Goal: Complete application form

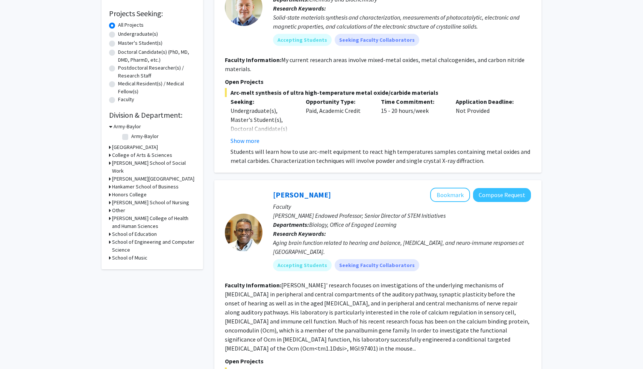
scroll to position [128, 0]
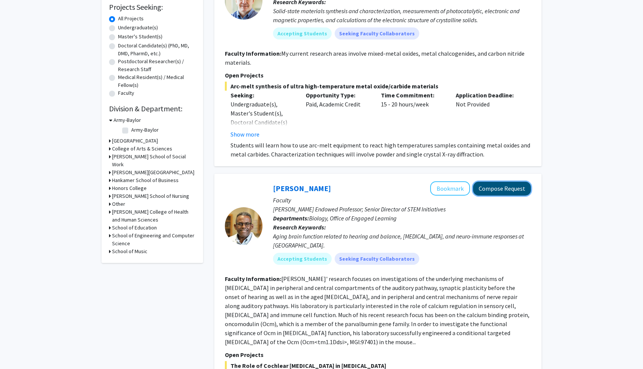
click at [509, 190] on button "Compose Request" at bounding box center [502, 189] width 58 height 14
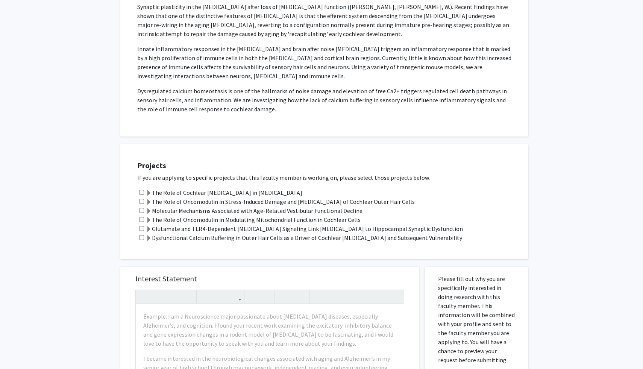
scroll to position [283, 0]
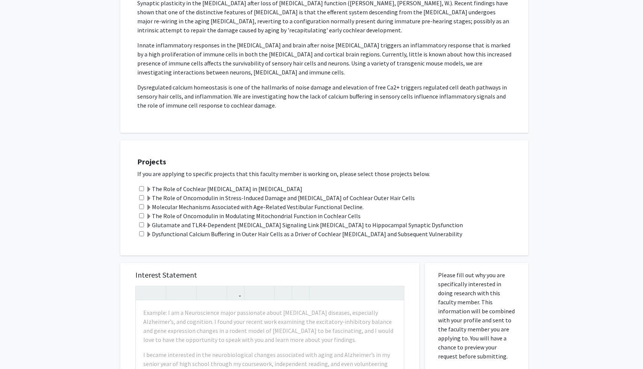
click at [144, 186] on input "checkbox" at bounding box center [141, 188] width 5 height 5
checkbox input "true"
click at [144, 195] on input "checkbox" at bounding box center [141, 197] width 5 height 5
checkbox input "true"
click at [141, 204] on input "checkbox" at bounding box center [141, 206] width 5 height 5
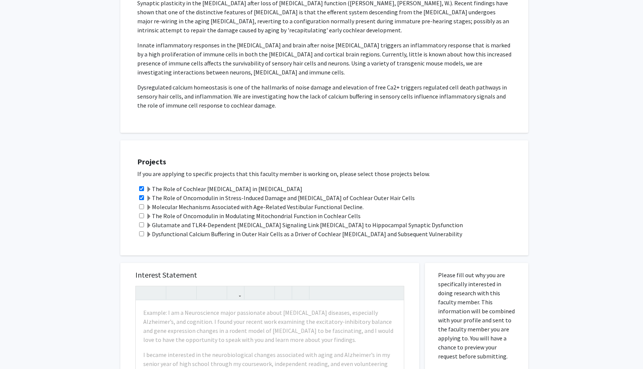
checkbox input "true"
click at [141, 213] on input "checkbox" at bounding box center [141, 215] width 5 height 5
checkbox input "true"
click at [141, 220] on div "Glutamate and TLR4-Dependent [MEDICAL_DATA] Signaling Link [MEDICAL_DATA] to Hi…" at bounding box center [329, 224] width 384 height 9
click at [141, 231] on input "checkbox" at bounding box center [141, 233] width 5 height 5
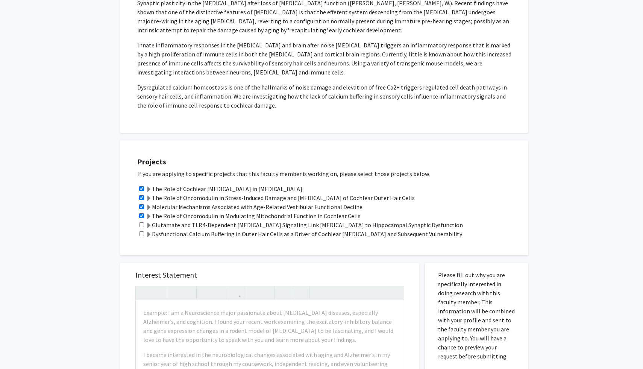
checkbox input "true"
click at [141, 222] on input "checkbox" at bounding box center [141, 224] width 5 height 5
checkbox input "true"
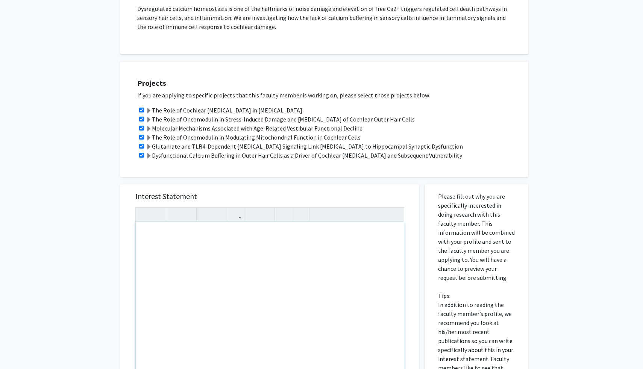
scroll to position [358, 0]
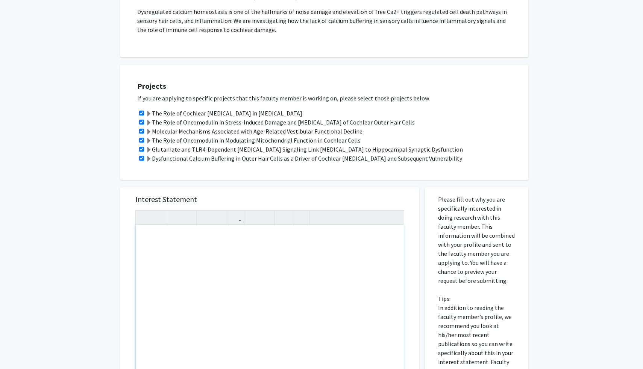
click at [143, 111] on input "checkbox" at bounding box center [141, 113] width 5 height 5
checkbox input "false"
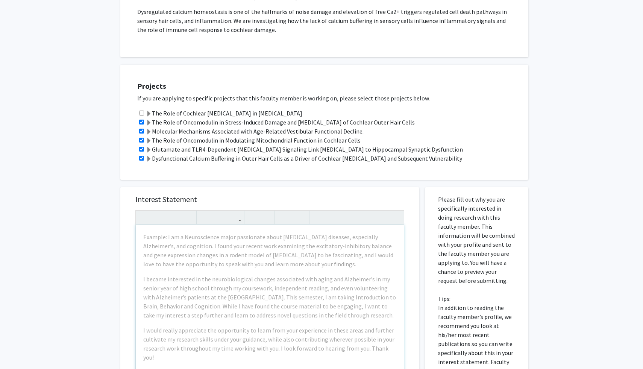
click at [143, 118] on div "The Role of Oncomodulin in Stress-Induced Damage and [MEDICAL_DATA] of Cochlear…" at bounding box center [329, 122] width 384 height 9
click at [141, 120] on input "checkbox" at bounding box center [141, 122] width 5 height 5
checkbox input "false"
click at [141, 129] on input "checkbox" at bounding box center [141, 131] width 5 height 5
checkbox input "false"
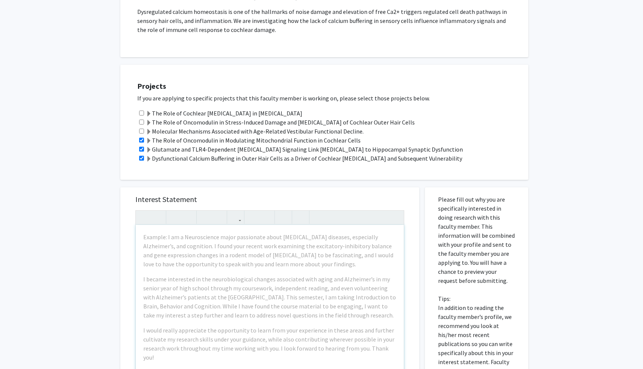
click at [141, 136] on div "The Role of Oncomodulin in Modulating Mitochondrial Function in Cochlear Cells" at bounding box center [329, 140] width 384 height 9
click at [141, 147] on input "checkbox" at bounding box center [141, 149] width 5 height 5
checkbox input "false"
click at [141, 138] on input "checkbox" at bounding box center [141, 140] width 5 height 5
checkbox input "false"
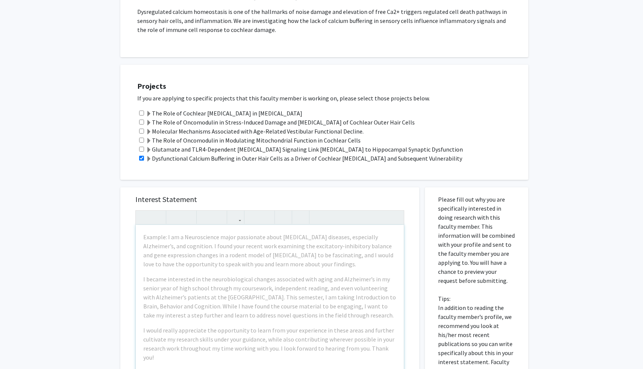
click at [141, 154] on div "Dysfunctional Calcium Buffering in Outer Hair Cells as a Driver of Cochlear [ME…" at bounding box center [329, 158] width 384 height 9
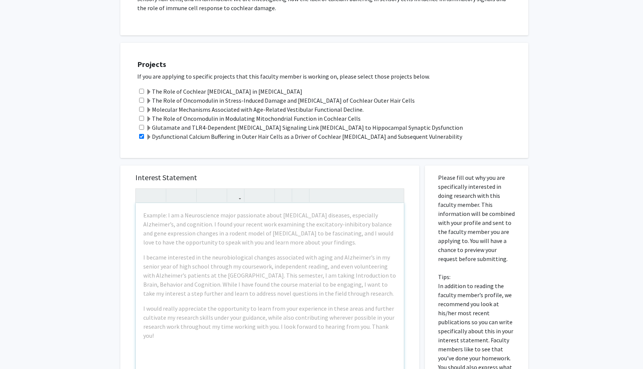
scroll to position [372, 0]
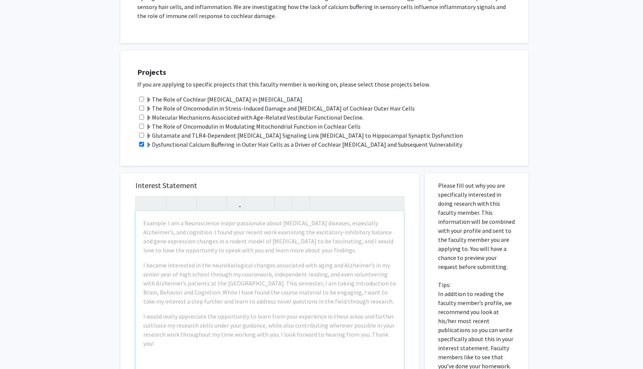
click at [142, 142] on input "checkbox" at bounding box center [141, 144] width 5 height 5
checkbox input "false"
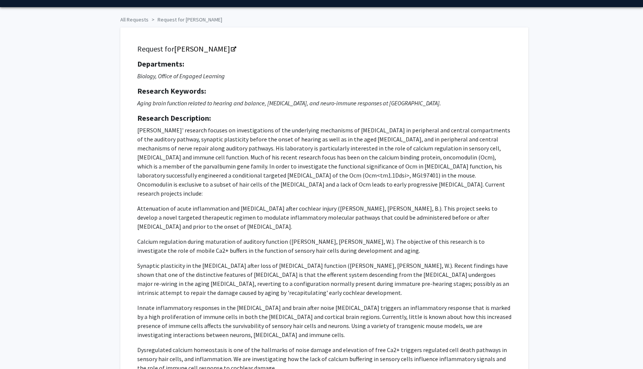
scroll to position [20, 0]
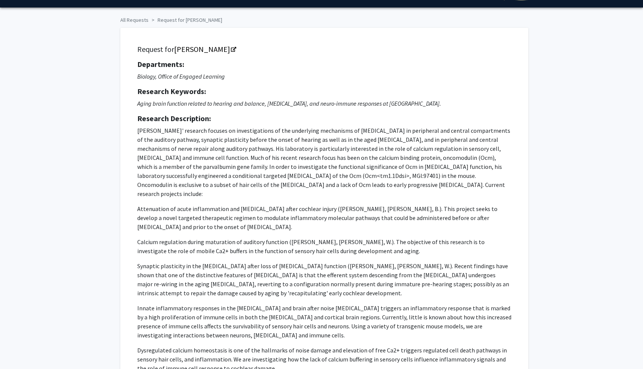
click at [134, 62] on div "Request for [PERSON_NAME] Departments: Biology, Office of Engaged Learning Rese…" at bounding box center [324, 211] width 389 height 349
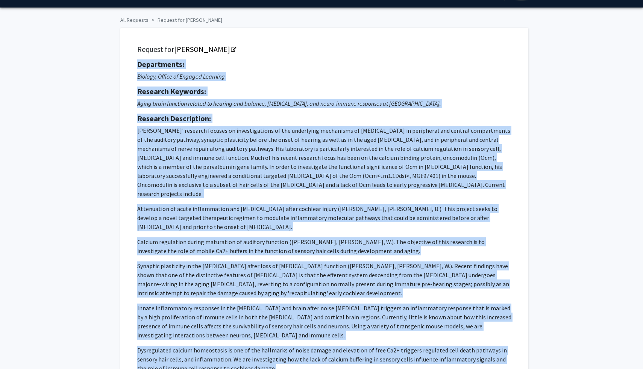
drag, startPoint x: 134, startPoint y: 62, endPoint x: 429, endPoint y: 358, distance: 417.7
click at [429, 358] on div "Request for [PERSON_NAME] Departments: Biology, Office of Engaged Learning Rese…" at bounding box center [324, 211] width 389 height 349
copy div "Departments: Biology, Office of Engaged Learning Research Keywords: Aging brain…"
click at [426, 134] on span "[PERSON_NAME]' research focuses on investigations of the underlying mechanisms …" at bounding box center [323, 162] width 373 height 71
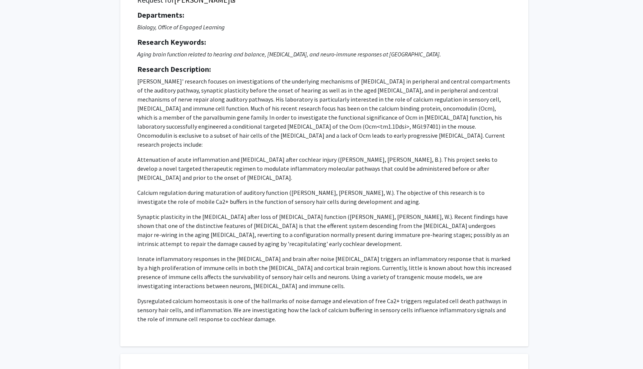
scroll to position [0, 0]
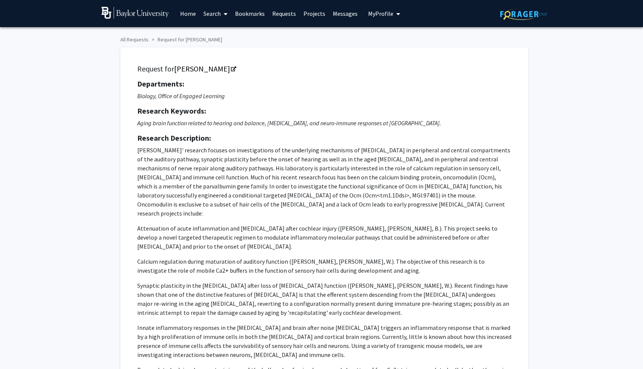
drag, startPoint x: 176, startPoint y: 65, endPoint x: 506, endPoint y: 0, distance: 336.0
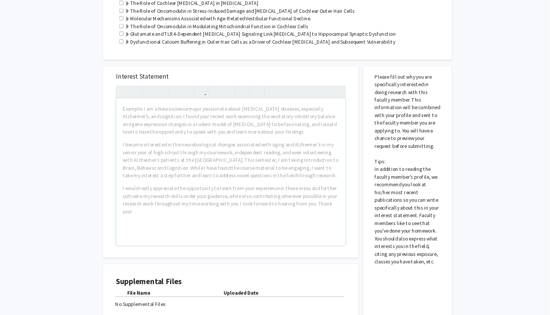
scroll to position [465, 0]
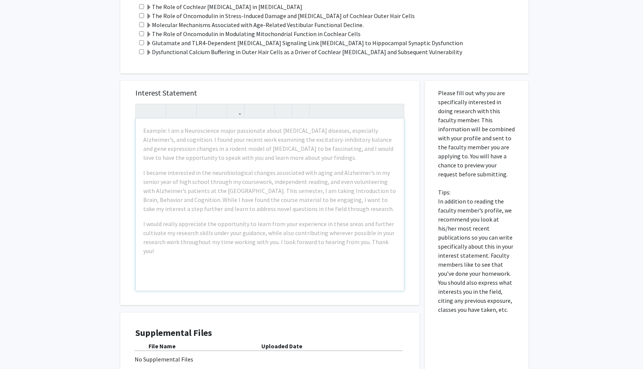
click at [435, 87] on div "Please fill out why you are specifically interested in doing research with this…" at bounding box center [477, 247] width 92 height 333
drag, startPoint x: 438, startPoint y: 82, endPoint x: 506, endPoint y: 329, distance: 256.6
click at [506, 329] on div "Please fill out why you are specifically interested in doing research with this…" at bounding box center [477, 247] width 92 height 333
copy p
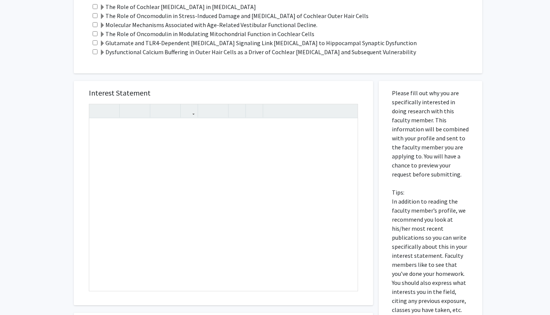
click at [125, 81] on div "Interest Statement Insert link Remove link" at bounding box center [223, 193] width 284 height 224
click at [119, 125] on div "Note to users with screen readers: Please press Alt+0 or Option+0 to deactivate…" at bounding box center [223, 205] width 268 height 172
paste div "Note to users with screen readers: Please press Alt+0 or Option+0 to deactivate…"
type textarea "<l>Ip dolorsit ametconsec adip el seddoe't incididuntu laboree dolo, magnaaliqu…"
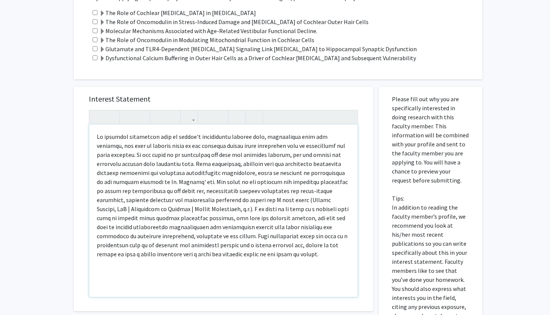
scroll to position [454, 0]
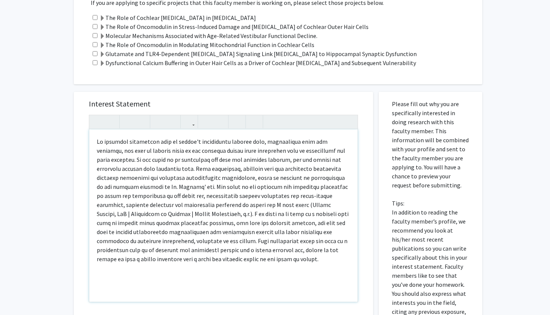
click at [123, 138] on p "Note to users with screen readers: Please press Alt+0 or Option+0 to deactivate…" at bounding box center [223, 200] width 253 height 126
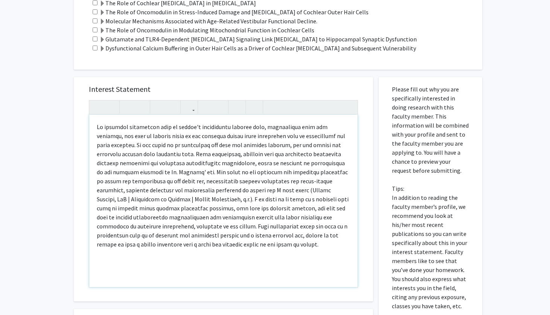
scroll to position [487, 0]
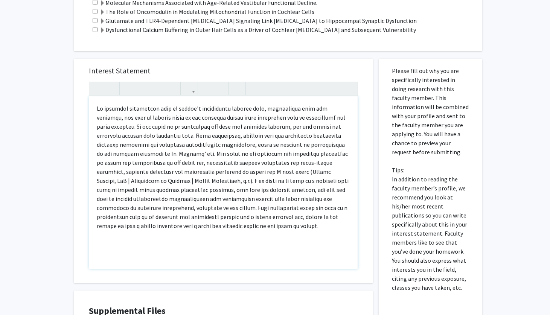
click at [178, 144] on p "Note to users with screen readers: Please press Alt+0 or Option+0 to deactivate…" at bounding box center [223, 167] width 253 height 126
click at [174, 144] on p "Note to users with screen readers: Please press Alt+0 or Option+0 to deactivate…" at bounding box center [223, 167] width 253 height 126
click at [123, 144] on p "Note to users with screen readers: Please press Alt+0 or Option+0 to deactivate…" at bounding box center [223, 167] width 253 height 126
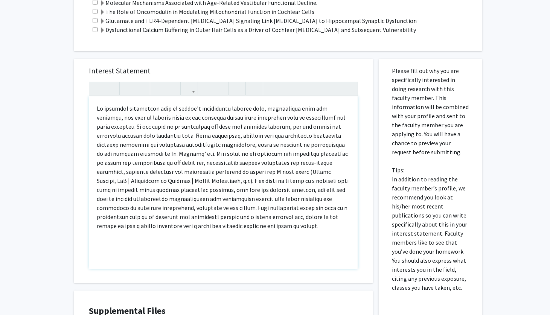
click at [176, 144] on p "Note to users with screen readers: Please press Alt+0 or Option+0 to deactivate…" at bounding box center [223, 167] width 253 height 126
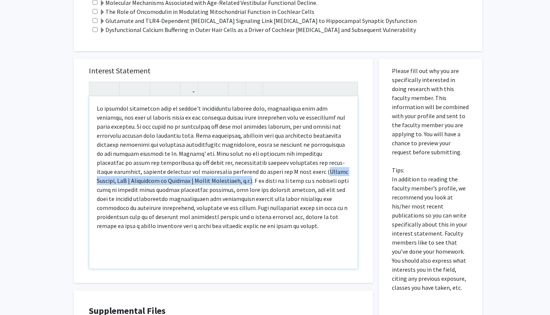
drag, startPoint x: 258, startPoint y: 163, endPoint x: 213, endPoint y: 173, distance: 45.8
click at [213, 172] on p "Note to users with screen readers: Please press Alt+0 or Option+0 to deactivate…" at bounding box center [223, 167] width 253 height 126
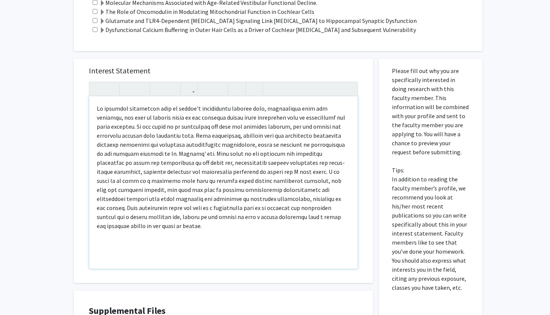
click at [256, 164] on p "Note to users with screen readers: Please press Alt+0 or Option+0 to deactivate…" at bounding box center [223, 167] width 253 height 126
click at [281, 208] on p "Note to users with screen readers: Please press Alt+0 or Option+0 to deactivate…" at bounding box center [223, 167] width 253 height 126
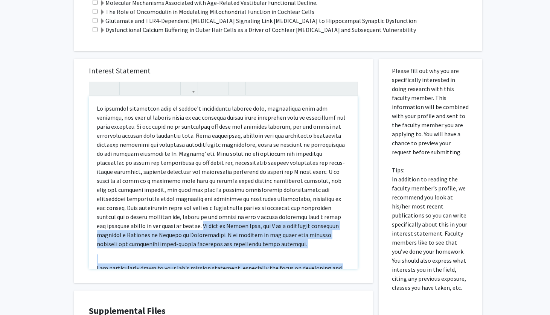
scroll to position [71, 0]
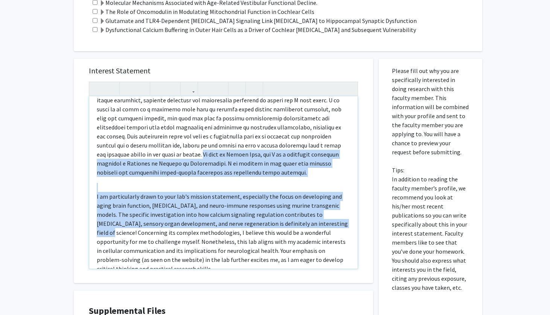
drag, startPoint x: 271, startPoint y: 208, endPoint x: 295, endPoint y: 282, distance: 78.3
click at [295, 282] on div "Interest Statement ​I am particularly drawn to your lab's mission statement, es…" at bounding box center [223, 221] width 310 height 340
copy div "My name is [PERSON_NAME], and I am a sophomore currently pursuing a Bachelor of…"
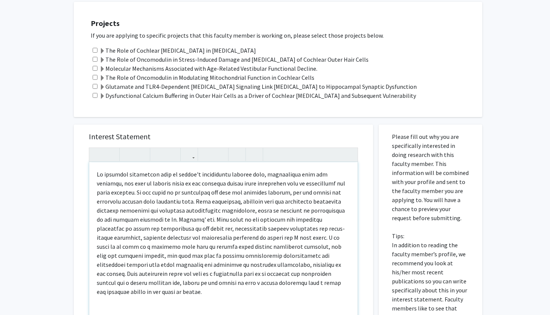
scroll to position [395, 0]
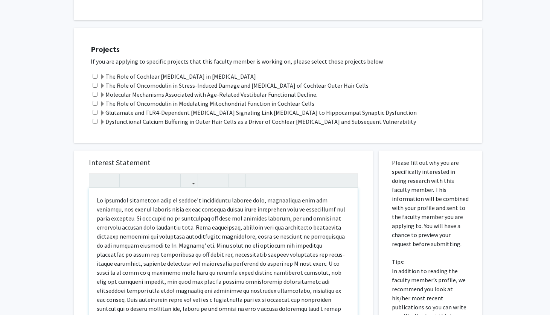
click at [97, 196] on p "Note to users with screen readers: Please press Alt+0 or Option+0 to deactivate…" at bounding box center [223, 259] width 253 height 126
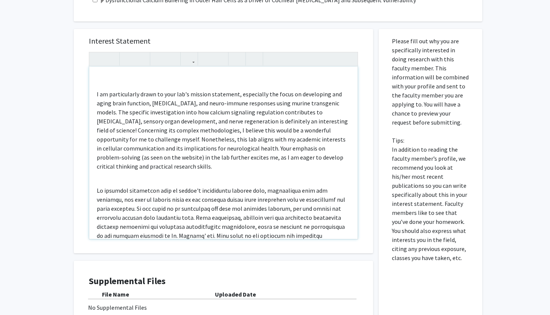
scroll to position [0, 0]
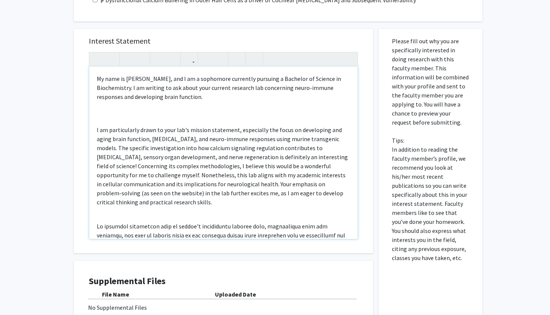
click at [133, 114] on div "My name is [PERSON_NAME], and I am a sophomore currently pursuing a Bachelor of…" at bounding box center [223, 153] width 268 height 172
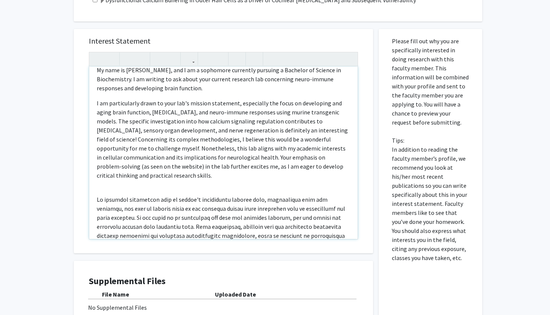
scroll to position [11, 0]
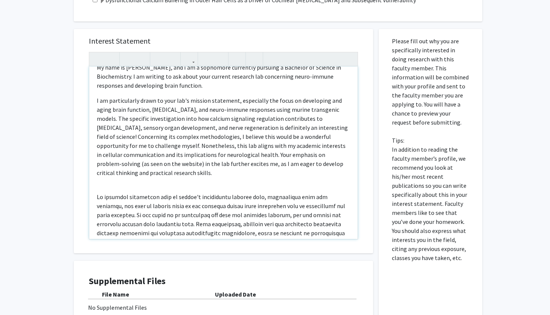
click at [113, 169] on div "My name is [PERSON_NAME], and I am a sophomore currently pursuing a Bachelor of…" at bounding box center [223, 153] width 268 height 172
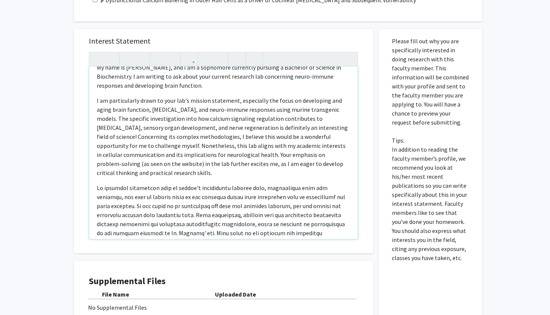
type textarea "<l>Ip dolo si Ametco Adip, eli S do e temporinc utlaboree dolorema a Enimadmi v…"
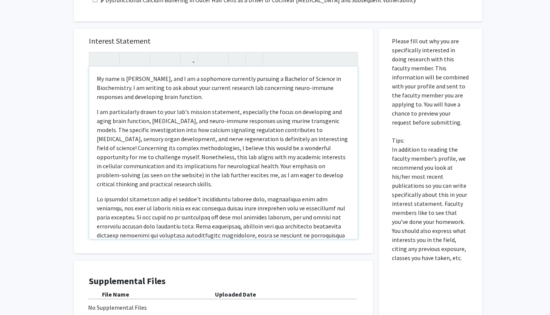
click at [96, 71] on div "My name is [PERSON_NAME], and I am a sophomore currently pursuing a Bachelor of…" at bounding box center [223, 153] width 268 height 172
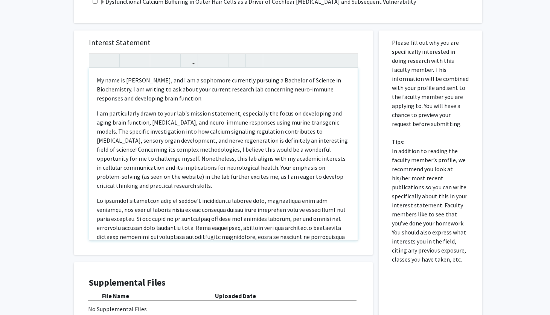
scroll to position [509, 0]
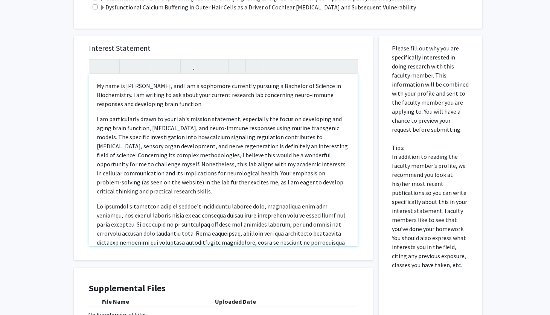
click at [155, 118] on p "​I am particularly drawn to your lab's mission statement, especially the focus …" at bounding box center [223, 154] width 253 height 81
click at [150, 119] on p "​I am particularly drawn to your lab's mission statement, especially the focus …" at bounding box center [223, 154] width 253 height 81
click at [207, 118] on p "​I am particularly drawn to your lab's mission statement, especially the focus …" at bounding box center [223, 154] width 253 height 81
click at [257, 138] on p "​I am particularly drawn to your lab's mission statement, especially the focus …" at bounding box center [223, 154] width 253 height 81
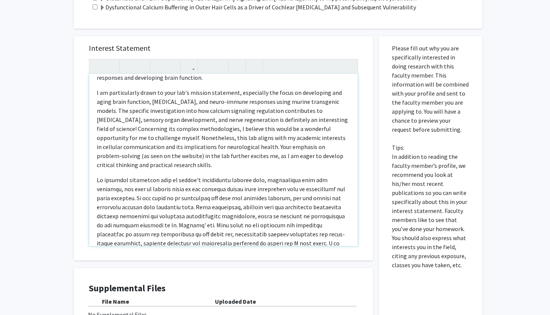
click at [189, 137] on p "​I am particularly drawn to your lab's mission statement, especially the focus …" at bounding box center [223, 128] width 253 height 81
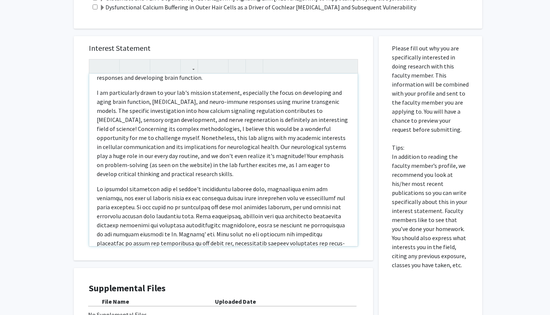
click at [334, 137] on p "​I am particularly drawn to your lab's mission statement, especially the focus …" at bounding box center [223, 133] width 253 height 90
click at [315, 138] on p "​I am particularly drawn to your lab's mission statement, especially the focus …" at bounding box center [223, 133] width 253 height 90
click at [223, 146] on p "​I am particularly drawn to your lab's mission statement, especially the focus …" at bounding box center [223, 133] width 253 height 90
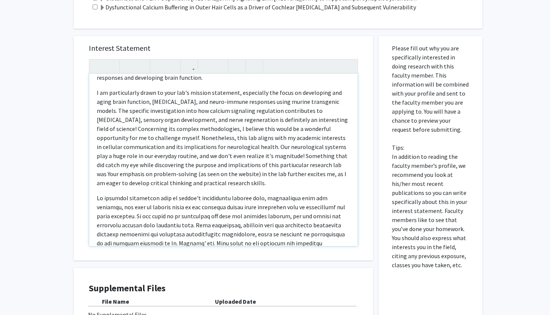
click at [158, 166] on p "Note to users with screen readers: Please press Alt+0 or Option+0 to deactivate…" at bounding box center [223, 137] width 253 height 99
click at [269, 154] on p "Note to users with screen readers: Please press Alt+0 or Option+0 to deactivate…" at bounding box center [223, 137] width 253 height 99
click at [349, 159] on p "Note to users with screen readers: Please press Alt+0 or Option+0 to deactivate…" at bounding box center [223, 137] width 253 height 99
click at [161, 168] on p "Note to users with screen readers: Please press Alt+0 or Option+0 to deactivate…" at bounding box center [223, 137] width 253 height 99
click at [199, 165] on p "Note to users with screen readers: Please press Alt+0 or Option+0 to deactivate…" at bounding box center [223, 137] width 253 height 99
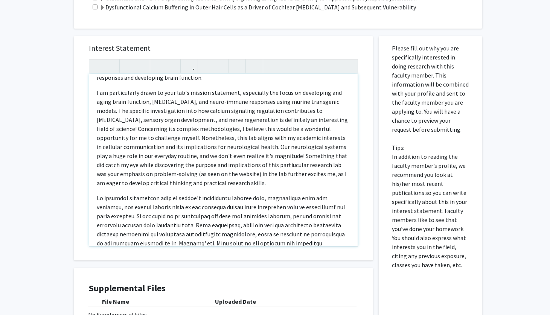
click at [181, 165] on p "Note to users with screen readers: Please press Alt+0 or Option+0 to deactivate…" at bounding box center [223, 137] width 253 height 99
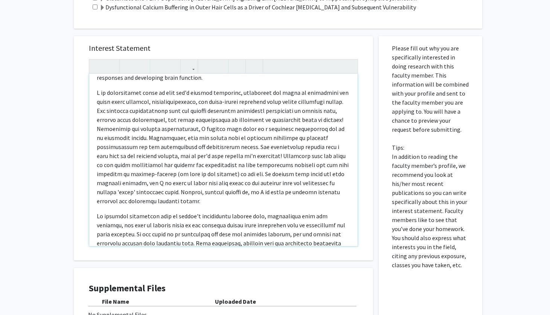
click at [280, 173] on p "Note to users with screen readers: Please press Alt+0 or Option+0 to deactivate…" at bounding box center [223, 146] width 253 height 117
click at [336, 173] on p "Note to users with screen readers: Please press Alt+0 or Option+0 to deactivate…" at bounding box center [223, 146] width 253 height 117
click at [225, 173] on p "Note to users with screen readers: Please press Alt+0 or Option+0 to deactivate…" at bounding box center [223, 146] width 253 height 117
click at [327, 174] on p "Note to users with screen readers: Please press Alt+0 or Option+0 to deactivate…" at bounding box center [223, 146] width 253 height 117
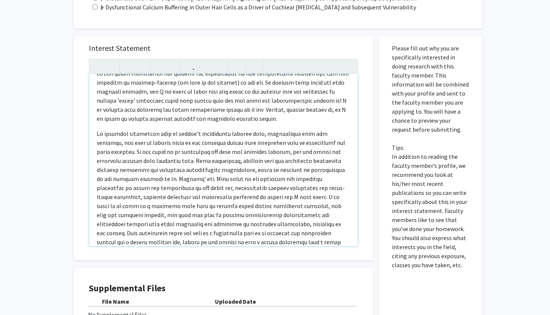
scroll to position [122, 0]
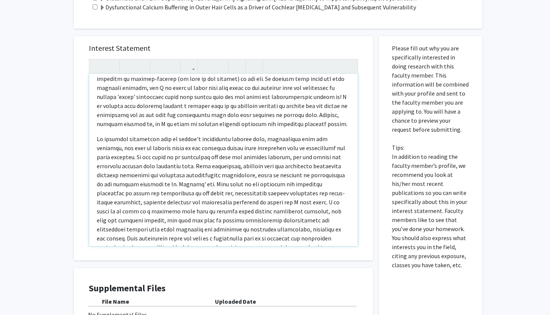
click at [226, 105] on p "Note to users with screen readers: Please press Alt+0 or Option+0 to deactivate…" at bounding box center [223, 60] width 253 height 135
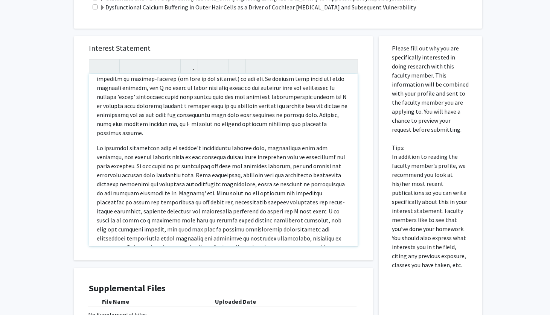
click at [296, 106] on p "Note to users with screen readers: Please press Alt+0 or Option+0 to deactivate…" at bounding box center [223, 65] width 253 height 144
click at [257, 120] on div "My name is [PERSON_NAME], and I am a sophomore currently pursuing a Bachelor of…" at bounding box center [223, 160] width 268 height 172
click at [242, 113] on p "Note to users with screen readers: Please press Alt+0 or Option+0 to deactivate…" at bounding box center [223, 65] width 253 height 144
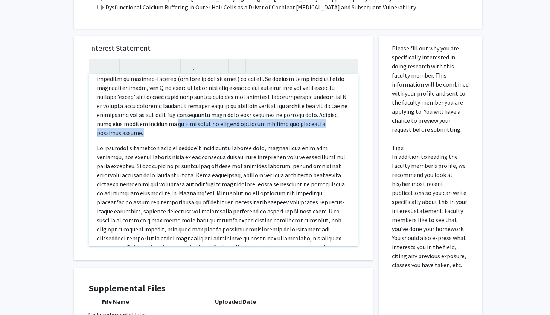
drag, startPoint x: 242, startPoint y: 113, endPoint x: 297, endPoint y: 105, distance: 55.9
click at [296, 105] on p "Note to users with screen readers: Please press Alt+0 or Option+0 to deactivate…" at bounding box center [223, 65] width 253 height 144
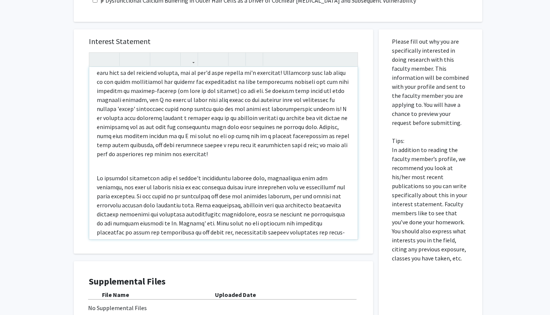
scroll to position [99, 0]
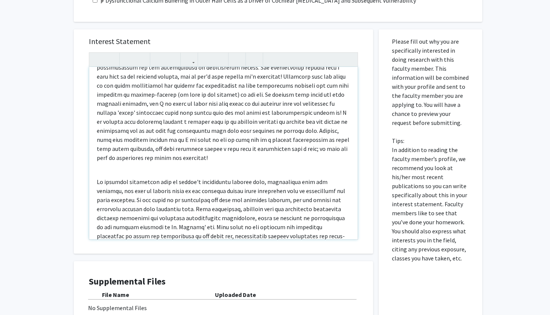
click at [157, 132] on p "Note to users with screen readers: Please press Alt+0 or Option+0 to deactivate…" at bounding box center [223, 86] width 253 height 154
click at [166, 131] on p "Note to users with screen readers: Please press Alt+0 or Option+0 to deactivate…" at bounding box center [223, 86] width 253 height 154
click at [136, 96] on p "Note to users with screen readers: Please press Alt+0 or Option+0 to deactivate…" at bounding box center [223, 86] width 253 height 154
click at [112, 122] on p "Note to users with screen readers: Please press Alt+0 or Option+0 to deactivate…" at bounding box center [223, 86] width 253 height 154
click at [152, 114] on p "Note to users with screen readers: Please press Alt+0 or Option+0 to deactivate…" at bounding box center [223, 86] width 253 height 154
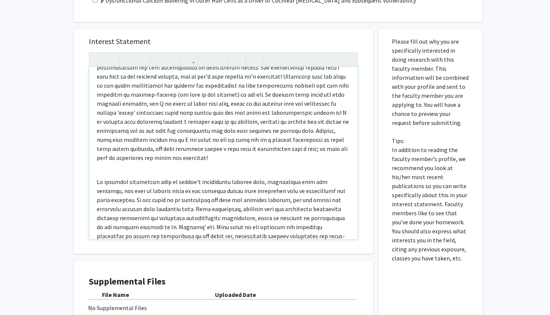
click at [187, 79] on p "Note to users with screen readers: Please press Alt+0 or Option+0 to deactivate…" at bounding box center [223, 86] width 253 height 154
click at [194, 78] on p "Note to users with screen readers: Please press Alt+0 or Option+0 to deactivate…" at bounding box center [223, 86] width 253 height 154
click at [185, 68] on p "Note to users with screen readers: Please press Alt+0 or Option+0 to deactivate…" at bounding box center [223, 86] width 253 height 154
click at [184, 65] on p "Note to users with screen readers: Please press Alt+0 or Option+0 to deactivate…" at bounding box center [223, 86] width 253 height 154
click at [263, 85] on p "Note to users with screen readers: Please press Alt+0 or Option+0 to deactivate…" at bounding box center [223, 86] width 253 height 154
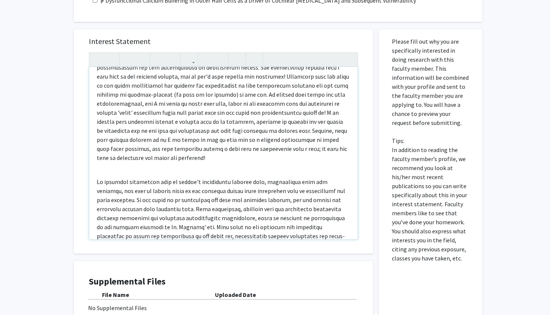
click at [215, 112] on p "Note to users with screen readers: Please press Alt+0 or Option+0 to deactivate…" at bounding box center [223, 86] width 253 height 154
click at [197, 112] on p "Note to users with screen readers: Please press Alt+0 or Option+0 to deactivate…" at bounding box center [223, 86] width 253 height 154
click at [299, 124] on p "Note to users with screen readers: Please press Alt+0 or Option+0 to deactivate…" at bounding box center [223, 86] width 253 height 154
click at [197, 142] on p "Note to users with screen readers: Please press Alt+0 or Option+0 to deactivate…" at bounding box center [223, 86] width 253 height 154
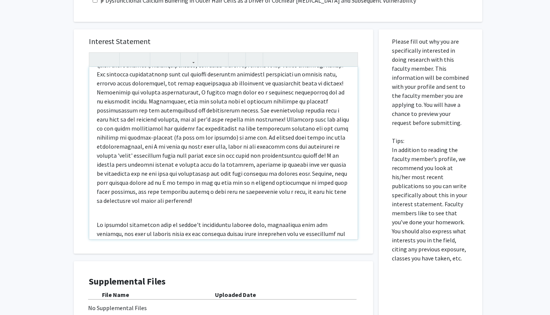
click at [184, 127] on p "Note to users with screen readers: Please press Alt+0 or Option+0 to deactivate…" at bounding box center [223, 129] width 253 height 154
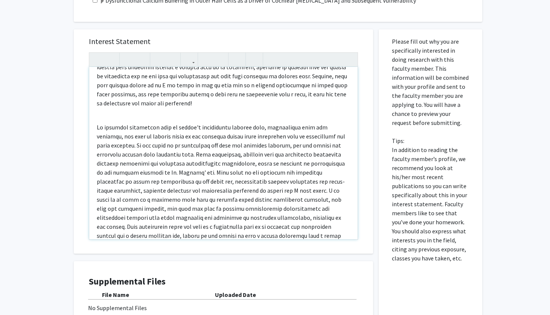
scroll to position [152, 0]
click at [328, 79] on p "Note to users with screen readers: Please press Alt+0 or Option+0 to deactivate…" at bounding box center [223, 32] width 253 height 154
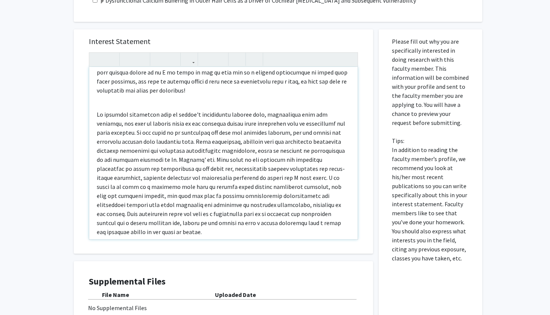
scroll to position [168, 0]
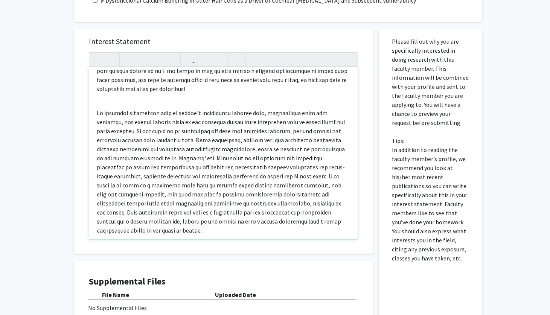
click at [96, 104] on div "My name is [PERSON_NAME], and I am a sophomore currently pursuing a Bachelor of…" at bounding box center [223, 153] width 268 height 172
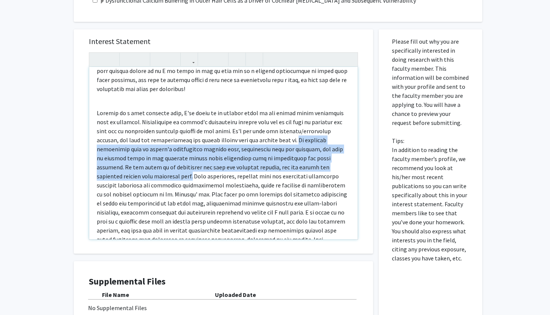
drag, startPoint x: 262, startPoint y: 130, endPoint x: 354, endPoint y: 161, distance: 97.6
click at [354, 161] on div "My name is [PERSON_NAME], and I am a sophomore currently pursuing a Bachelor of…" at bounding box center [223, 153] width 268 height 172
copy span "My personal experience with my father's progressive [MEDICAL_DATA], intertwined…"
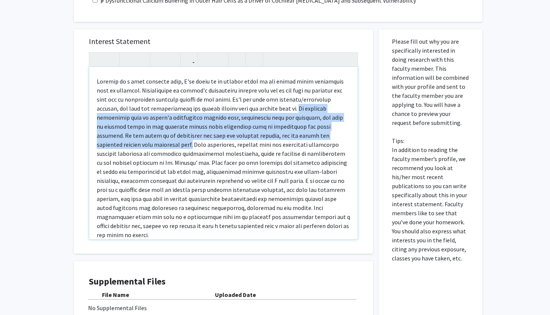
scroll to position [204, 0]
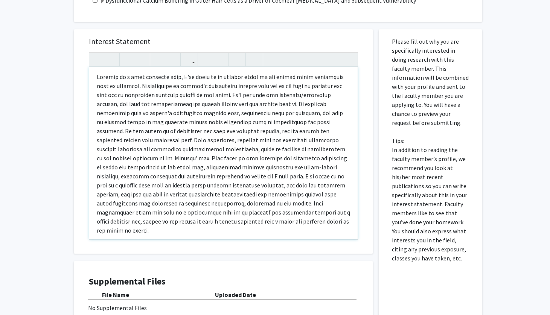
click at [232, 221] on div "My name is [PERSON_NAME], and I am a sophomore currently pursuing a Bachelor of…" at bounding box center [223, 153] width 268 height 172
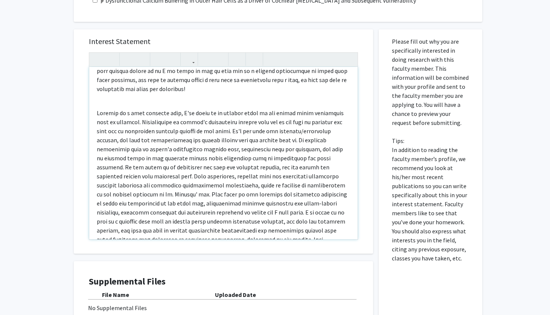
scroll to position [163, 0]
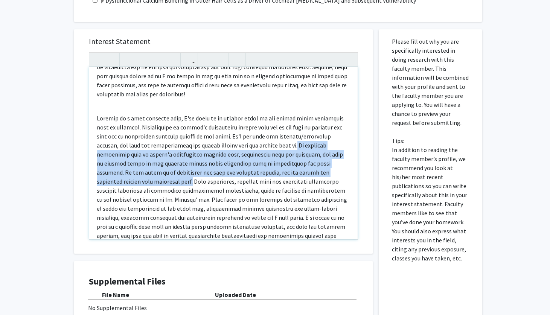
drag, startPoint x: 259, startPoint y: 136, endPoint x: 350, endPoint y: 162, distance: 94.3
click at [350, 162] on div "My name is [PERSON_NAME], and I am a sophomore currently pursuing a Bachelor of…" at bounding box center [223, 153] width 268 height 172
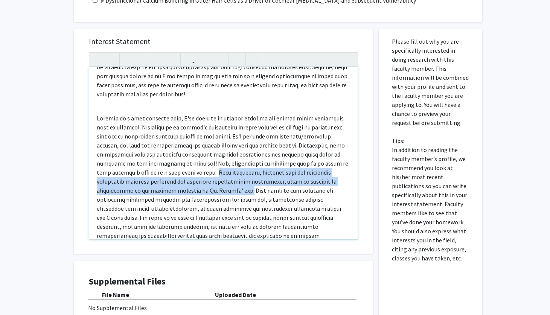
drag, startPoint x: 144, startPoint y: 163, endPoint x: 131, endPoint y: 184, distance: 24.1
click at [132, 184] on span "Note to users with screen readers: Please press Alt+0 or Option+0 to deactivate…" at bounding box center [222, 190] width 251 height 152
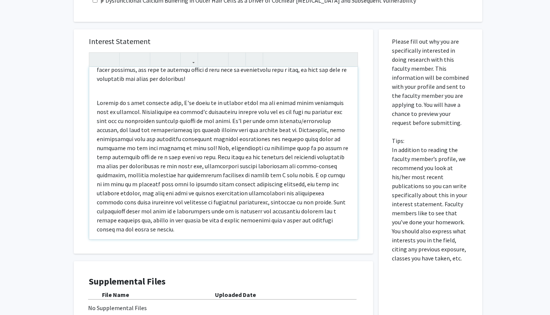
scroll to position [179, 0]
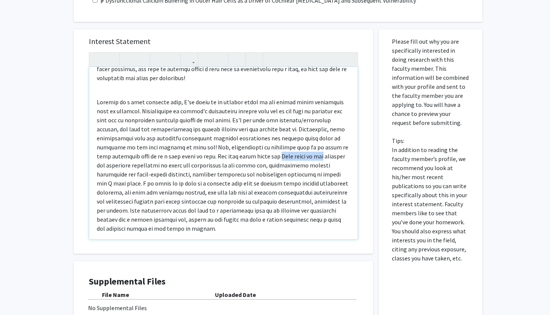
drag, startPoint x: 208, startPoint y: 147, endPoint x: 250, endPoint y: 149, distance: 42.2
click at [250, 149] on span "Note to users with screen readers: Please press Alt+0 or Option+0 to deactivate…" at bounding box center [222, 165] width 251 height 134
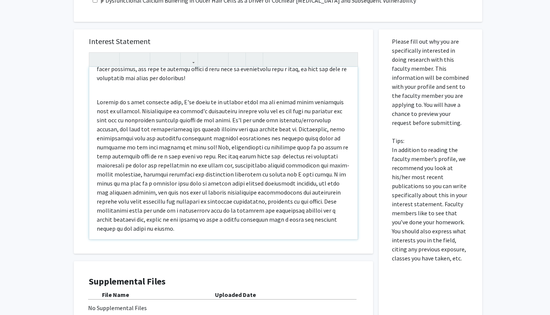
click at [306, 148] on span "Note to users with screen readers: Please press Alt+0 or Option+0 to deactivate…" at bounding box center [223, 165] width 252 height 134
drag, startPoint x: 97, startPoint y: 157, endPoint x: 167, endPoint y: 157, distance: 69.6
click at [168, 158] on span "Note to users with screen readers: Please press Alt+0 or Option+0 to deactivate…" at bounding box center [223, 165] width 252 height 134
click at [142, 157] on span "Note to users with screen readers: Please press Alt+0 or Option+0 to deactivate…" at bounding box center [222, 165] width 251 height 134
click at [164, 154] on span "Note to users with screen readers: Please press Alt+0 or Option+0 to deactivate…" at bounding box center [222, 165] width 251 height 134
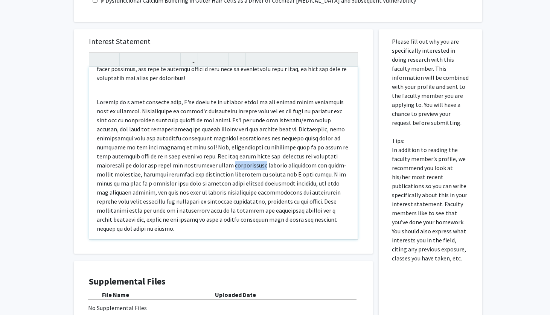
click at [164, 154] on span "Note to users with screen readers: Please press Alt+0 or Option+0 to deactivate…" at bounding box center [222, 165] width 251 height 134
click at [216, 157] on span "Note to users with screen readers: Please press Alt+0 or Option+0 to deactivate…" at bounding box center [222, 165] width 251 height 134
click at [214, 157] on span "Note to users with screen readers: Please press Alt+0 or Option+0 to deactivate…" at bounding box center [222, 165] width 251 height 134
click at [99, 165] on span "Note to users with screen readers: Please press Alt+0 or Option+0 to deactivate…" at bounding box center [222, 165] width 251 height 134
click at [97, 167] on span "Note to users with screen readers: Please press Alt+0 or Option+0 to deactivate…" at bounding box center [222, 165] width 251 height 134
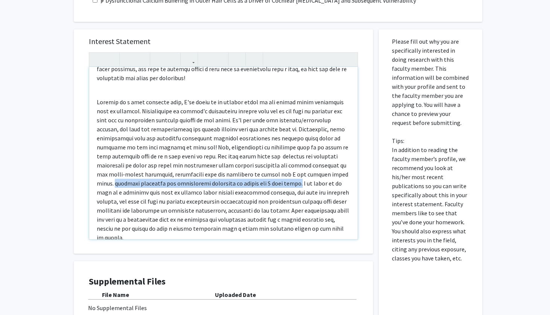
drag, startPoint x: 221, startPoint y: 175, endPoint x: 276, endPoint y: 167, distance: 55.5
click at [276, 167] on span "Note to users with screen readers: Please press Alt+0 or Option+0 to deactivate…" at bounding box center [223, 169] width 252 height 143
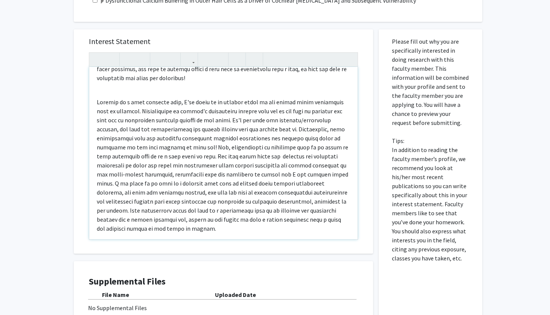
click at [264, 165] on span "Note to users with screen readers: Please press Alt+0 or Option+0 to deactivate…" at bounding box center [222, 165] width 251 height 134
click at [277, 164] on span "Note to users with screen readers: Please press Alt+0 or Option+0 to deactivate…" at bounding box center [222, 165] width 251 height 134
click at [275, 166] on span "Note to users with screen readers: Please press Alt+0 or Option+0 to deactivate…" at bounding box center [222, 165] width 251 height 134
click at [277, 168] on span "Note to users with screen readers: Please press Alt+0 or Option+0 to deactivate…" at bounding box center [222, 165] width 251 height 134
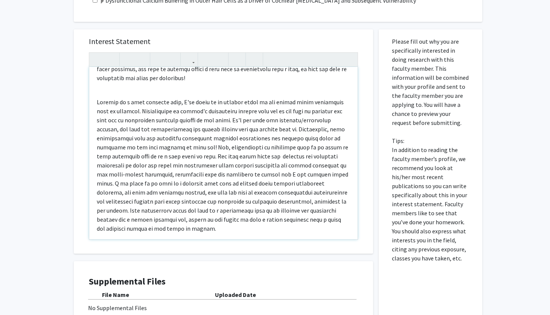
click at [276, 167] on span "Note to users with screen readers: Please press Alt+0 or Option+0 to deactivate…" at bounding box center [222, 165] width 251 height 134
click at [216, 146] on span "Note to users with screen readers: Please press Alt+0 or Option+0 to deactivate…" at bounding box center [223, 165] width 252 height 134
click at [188, 148] on span "Note to users with screen readers: Please press Alt+0 or Option+0 to deactivate…" at bounding box center [223, 165] width 252 height 134
click at [236, 131] on span "Note to users with screen readers: Please press Alt+0 or Option+0 to deactivate…" at bounding box center [223, 165] width 252 height 134
click at [236, 137] on span "Note to users with screen readers: Please press Alt+0 or Option+0 to deactivate…" at bounding box center [223, 165] width 252 height 134
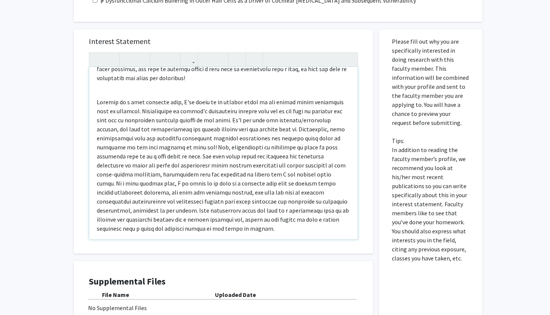
click at [275, 125] on span "Note to users with screen readers: Please press Alt+0 or Option+0 to deactivate…" at bounding box center [223, 165] width 252 height 134
click at [179, 149] on span "Note to users with screen readers: Please press Alt+0 or Option+0 to deactivate…" at bounding box center [223, 165] width 252 height 134
click at [137, 134] on p "Note to users with screen readers: Please press Alt+0 or Option+0 to deactivate…" at bounding box center [223, 164] width 253 height 135
click at [131, 128] on span "Note to users with screen readers: Please press Alt+0 or Option+0 to deactivate…" at bounding box center [223, 165] width 252 height 134
click at [109, 111] on span "Note to users with screen readers: Please press Alt+0 or Option+0 to deactivate…" at bounding box center [223, 165] width 252 height 134
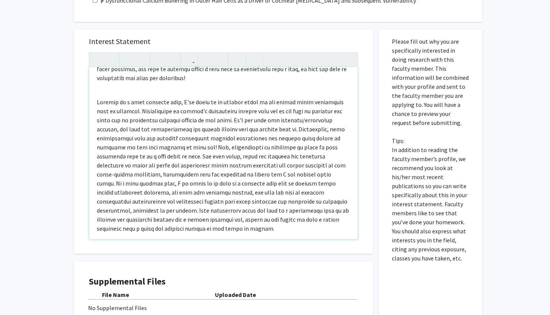
click at [116, 112] on span "Note to users with screen readers: Please press Alt+0 or Option+0 to deactivate…" at bounding box center [223, 165] width 252 height 134
click at [330, 122] on span "Note to users with screen readers: Please press Alt+0 or Option+0 to deactivate…" at bounding box center [223, 165] width 252 height 134
click at [244, 128] on span "Note to users with screen readers: Please press Alt+0 or Option+0 to deactivate…" at bounding box center [223, 165] width 252 height 134
click at [338, 120] on span "Note to users with screen readers: Please press Alt+0 or Option+0 to deactivate…" at bounding box center [223, 165] width 252 height 134
click at [299, 155] on span "Note to users with screen readers: Please press Alt+0 or Option+0 to deactivate…" at bounding box center [223, 165] width 252 height 134
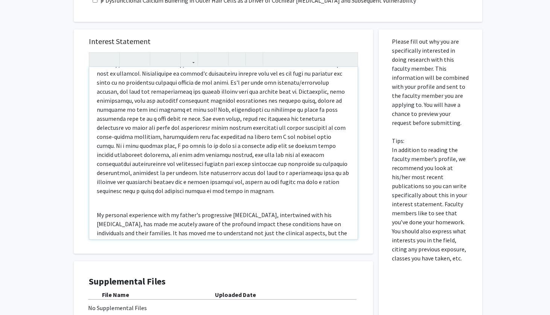
scroll to position [228, 0]
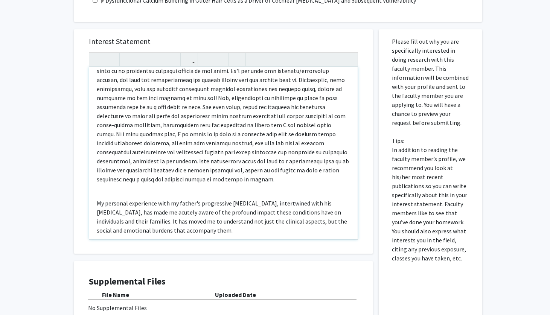
click at [277, 116] on span "Note to users with screen readers: Please press Alt+0 or Option+0 to deactivate…" at bounding box center [223, 116] width 252 height 134
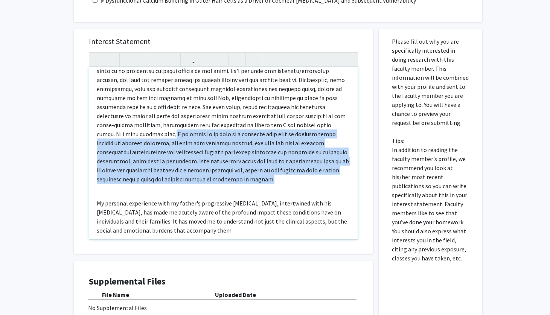
drag, startPoint x: 336, startPoint y: 117, endPoint x: 341, endPoint y: 161, distance: 44.0
click at [341, 161] on span "Note to users with screen readers: Please press Alt+0 or Option+0 to deactivate…" at bounding box center [223, 116] width 252 height 134
copy span "I am eager to be part of a movement that aims to unravel these complex biologic…"
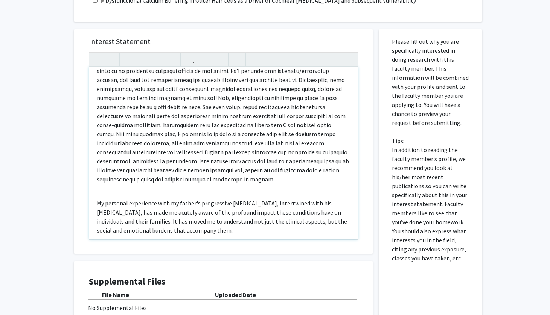
click at [325, 148] on p "Note to users with screen readers: Please press Alt+0 or Option+0 to deactivate…" at bounding box center [223, 115] width 253 height 135
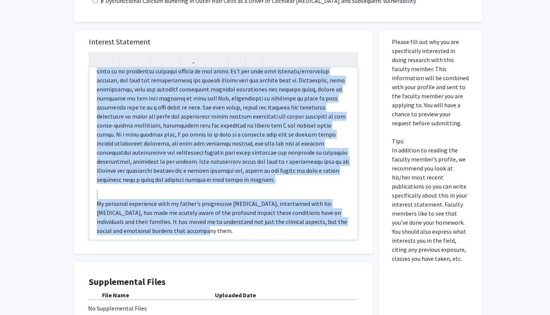
drag, startPoint x: 97, startPoint y: 71, endPoint x: 187, endPoint y: 215, distance: 170.2
click at [187, 215] on div "My name is [PERSON_NAME], and I am a sophomore currently pursuing a Bachelor of…" at bounding box center [223, 153] width 268 height 172
copy div "Lo ipsu do Sitame Cons, adi E se d eiusmodte incididun utlabore e Dolorema al E…"
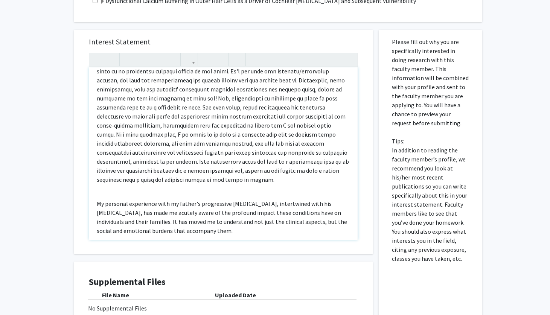
click at [186, 200] on span "My personal experience with my father's progressive [MEDICAL_DATA], intertwined…" at bounding box center [222, 217] width 250 height 35
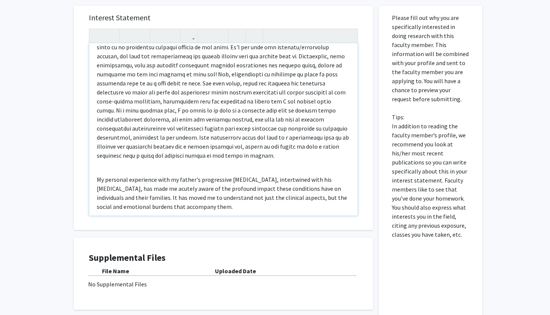
scroll to position [534, 0]
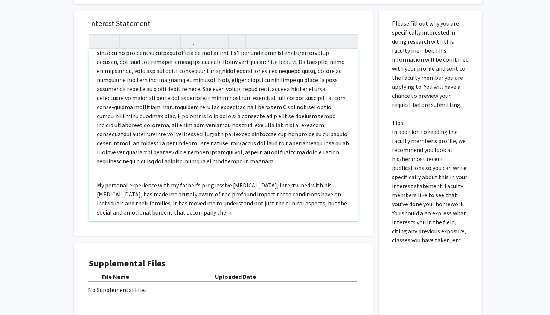
click at [180, 187] on span "My personal experience with my father's progressive [MEDICAL_DATA], intertwined…" at bounding box center [222, 198] width 250 height 35
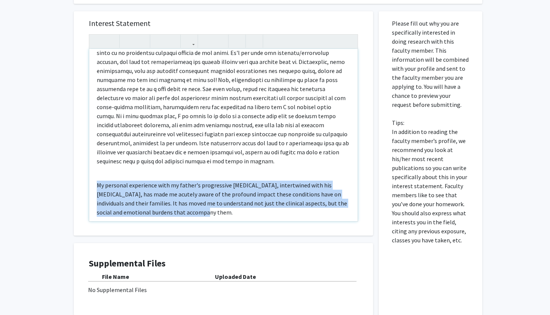
click at [180, 187] on span "My personal experience with my father's progressive [MEDICAL_DATA], intertwined…" at bounding box center [222, 198] width 250 height 35
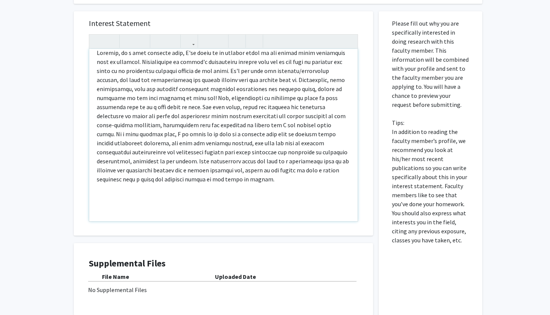
scroll to position [201, 0]
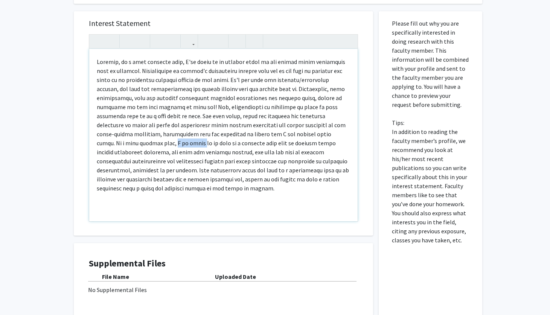
drag, startPoint x: 337, startPoint y: 125, endPoint x: 111, endPoint y: 132, distance: 225.9
click at [111, 133] on span "Note to users with screen readers: Please press Alt+0 or Option+0 to deactivate…" at bounding box center [223, 125] width 252 height 134
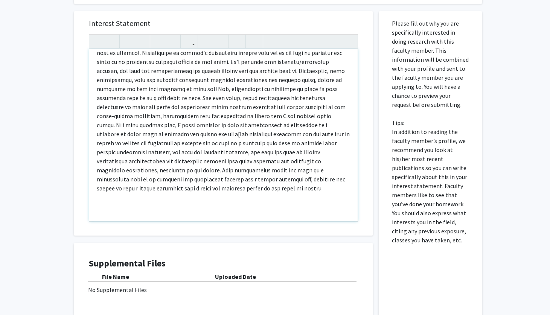
scroll to position [228, 0]
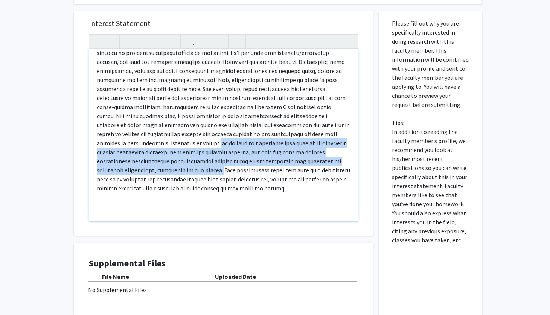
drag, startPoint x: 122, startPoint y: 134, endPoint x: 304, endPoint y: 151, distance: 182.5
click at [304, 151] on span "Note to users with screen readers: Please press Alt+0 or Option+0 to deactivate…" at bounding box center [223, 111] width 253 height 161
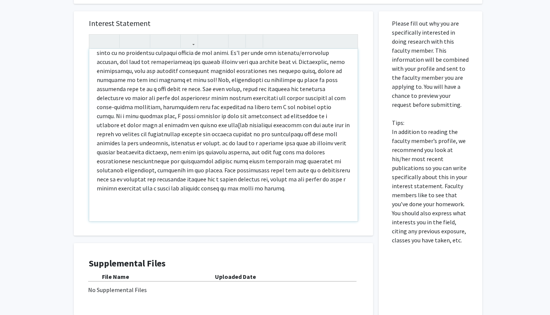
scroll to position [210, 0]
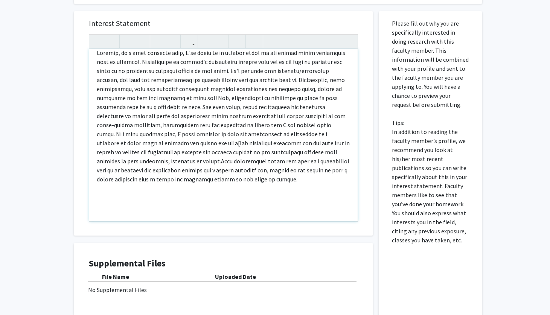
click at [173, 123] on span "Note to users with screen readers: Please press Alt+0 or Option+0 to deactivate…" at bounding box center [223, 116] width 253 height 134
click at [116, 124] on span "Note to users with screen readers: Please press Alt+0 or Option+0 to deactivate…" at bounding box center [223, 116] width 253 height 134
click at [135, 137] on span "Note to users with screen readers: Please press Alt+0 or Option+0 to deactivate…" at bounding box center [223, 116] width 252 height 134
click at [125, 157] on p "Note to users with screen readers: Please press Alt+0 or Option+0 to deactivate…" at bounding box center [223, 115] width 253 height 135
click at [278, 137] on span "Note to users with screen readers: Please press Alt+0 or Option+0 to deactivate…" at bounding box center [223, 116] width 253 height 134
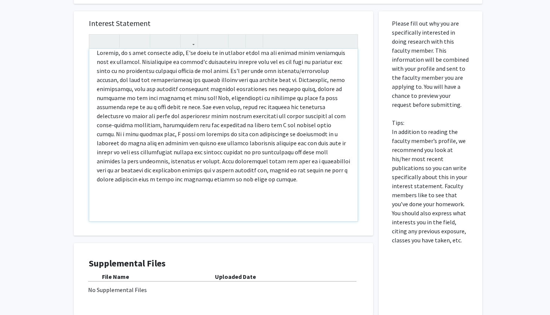
click at [287, 121] on span "Note to users with screen readers: Please press Alt+0 or Option+0 to deactivate…" at bounding box center [223, 116] width 253 height 134
click at [280, 126] on span "Note to users with screen readers: Please press Alt+0 or Option+0 to deactivate…" at bounding box center [223, 116] width 253 height 134
click at [288, 149] on span "Note to users with screen readers: Please press Alt+0 or Option+0 to deactivate…" at bounding box center [223, 116] width 253 height 134
click at [331, 136] on span "Note to users with screen readers: Please press Alt+0 or Option+0 to deactivate…" at bounding box center [221, 116] width 249 height 134
click at [280, 123] on span "Note to users with screen readers: Please press Alt+0 or Option+0 to deactivate…" at bounding box center [221, 116] width 249 height 134
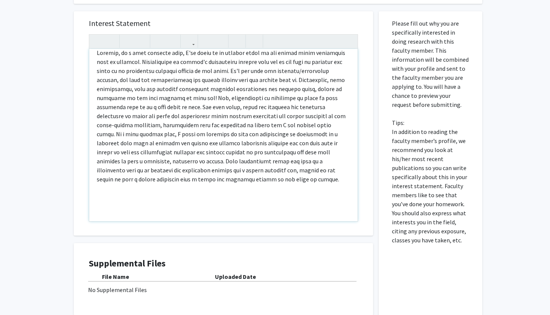
click at [245, 173] on p "Note to users with screen readers: Please press Alt+0 or Option+0 to deactivate…" at bounding box center [223, 115] width 253 height 135
click at [281, 161] on span "Note to users with screen readers: Please press Alt+0 or Option+0 to deactivate…" at bounding box center [221, 116] width 249 height 134
click at [189, 171] on span "Note to users with screen readers: Please press Alt+0 or Option+0 to deactivate…" at bounding box center [221, 120] width 249 height 143
click at [147, 170] on span "Note to users with screen readers: Please press Alt+0 or Option+0 to deactivate…" at bounding box center [221, 120] width 249 height 143
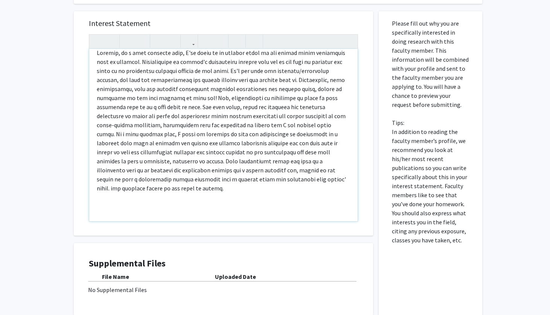
drag, startPoint x: 248, startPoint y: 171, endPoint x: 361, endPoint y: 171, distance: 113.6
click at [361, 171] on div "Interest Statement My name is [PERSON_NAME], and I am a sophomore currently pur…" at bounding box center [223, 123] width 284 height 224
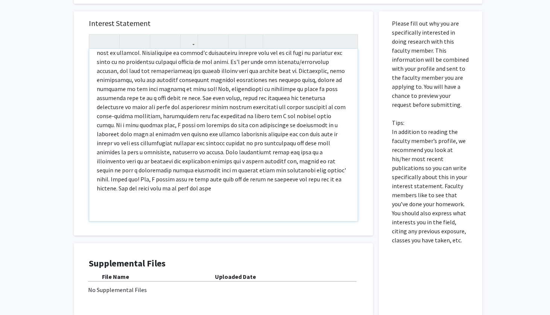
scroll to position [228, 0]
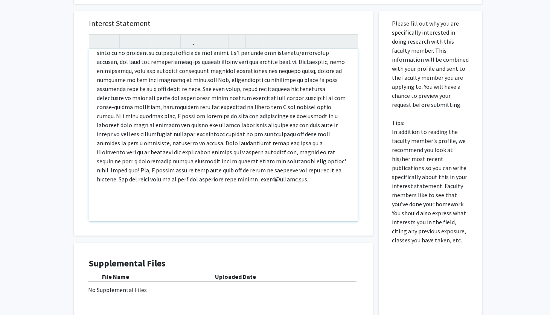
click at [247, 152] on span "Note to users with screen readers: Please press Alt+0 or Option+0 to deactivate…" at bounding box center [221, 107] width 249 height 152
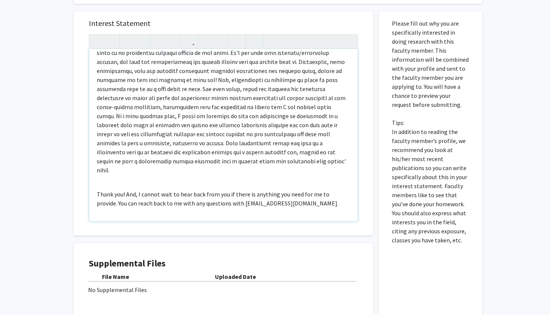
click at [137, 190] on span "Thank you! And, I cannot wait to hear back from you if there is anything you ne…" at bounding box center [218, 198] width 242 height 17
click at [293, 190] on p "Thank you! And, I cannot wait to hear back from you if there is anything you ne…" at bounding box center [223, 199] width 253 height 18
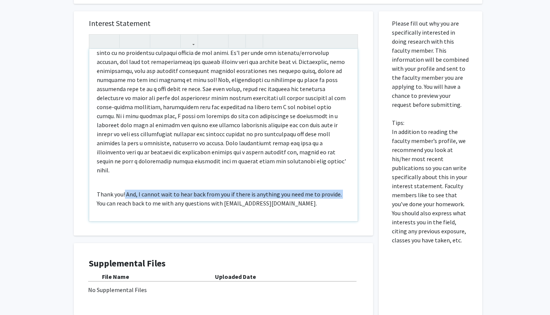
drag, startPoint x: 338, startPoint y: 175, endPoint x: 123, endPoint y: 176, distance: 214.8
click at [124, 190] on span "Thank you! And, I cannot wait to hear back from you if there is anything you ne…" at bounding box center [219, 198] width 245 height 17
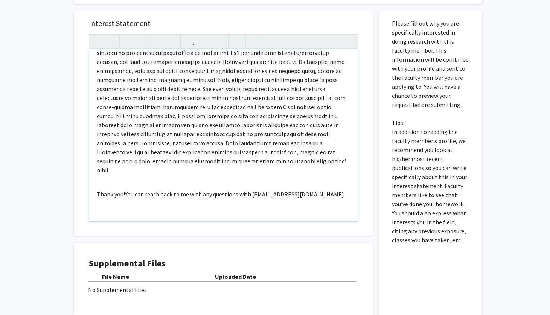
scroll to position [219, 0]
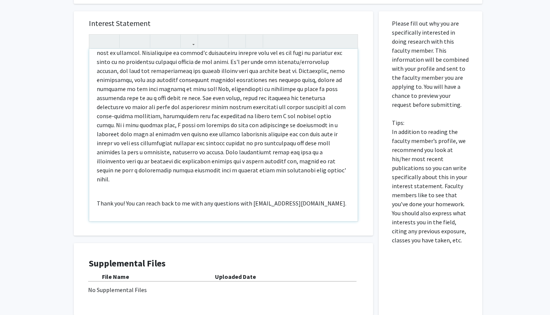
click at [248, 199] on span "Thank you! You can reach back to me with any questions with [EMAIL_ADDRESS][DOM…" at bounding box center [221, 203] width 249 height 8
click at [317, 199] on p "Thank you! You can reach back to me with any questions at [EMAIL_ADDRESS][DOMAI…" at bounding box center [223, 203] width 253 height 9
click at [122, 199] on span "Thank you! You can reach back to me with any questions at [EMAIL_ADDRESS][DOMAI…" at bounding box center [218, 203] width 242 height 8
click at [342, 199] on span "Thank you, [PERSON_NAME]! You can reach back to me with any questions at [EMAIL…" at bounding box center [219, 207] width 245 height 17
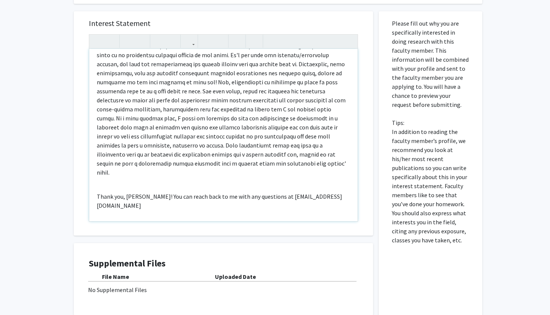
click at [305, 158] on p "Note to users with screen readers: Please press Alt+0 or Option+0 to deactivate…" at bounding box center [223, 104] width 253 height 144
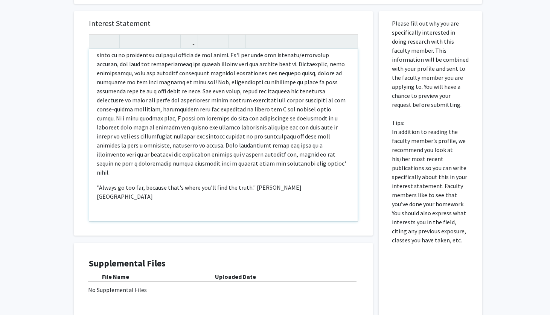
click at [251, 184] on span ""Always go too far, because that's where you'll find the truth." [PERSON_NAME][…" at bounding box center [199, 192] width 205 height 17
click at [293, 172] on div "My name is [PERSON_NAME], and I am a sophomore currently pursuing a Bachelor of…" at bounding box center [223, 135] width 268 height 172
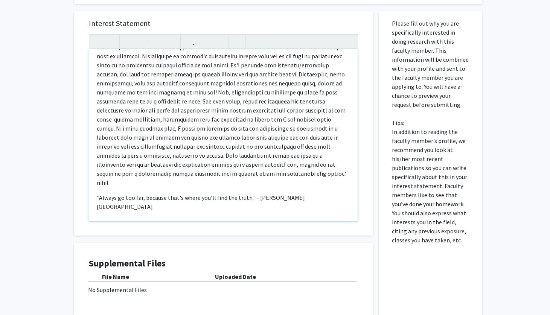
click at [224, 199] on div "My name is [PERSON_NAME], and I am a sophomore currently pursuing a Bachelor of…" at bounding box center [223, 135] width 268 height 172
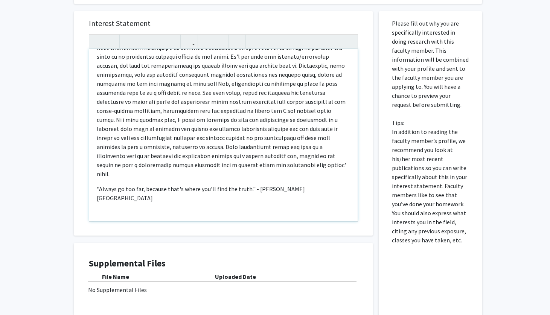
scroll to position [224, 0]
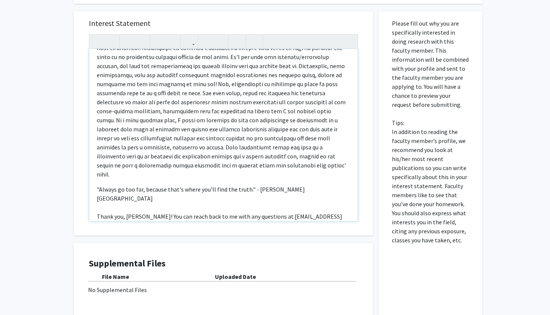
click at [146, 177] on div "My name is [PERSON_NAME], and I am a sophomore currently pursuing a Bachelor of…" at bounding box center [223, 135] width 268 height 172
click at [144, 185] on span ""Always go too far, because that's where you'll find the truth." - [PERSON_NAME…" at bounding box center [201, 193] width 208 height 17
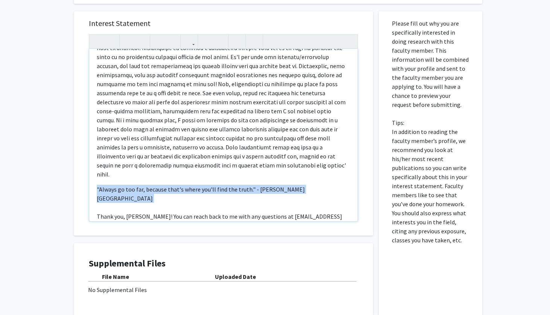
click at [144, 185] on span ""Always go too far, because that's where you'll find the truth." - [PERSON_NAME…" at bounding box center [201, 193] width 208 height 17
copy span ""Always go too far, because that's where you'll find the truth." - [PERSON_NAME…"
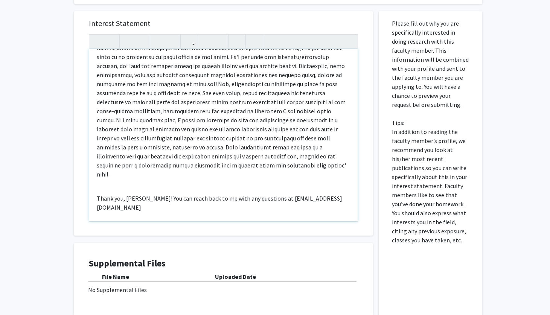
click at [131, 197] on div "My name is [PERSON_NAME], and I am a sophomore currently pursuing a Bachelor of…" at bounding box center [223, 135] width 268 height 172
click at [95, 195] on div "My name is [PERSON_NAME], and I am a sophomore currently pursuing a Bachelor of…" at bounding box center [223, 135] width 268 height 172
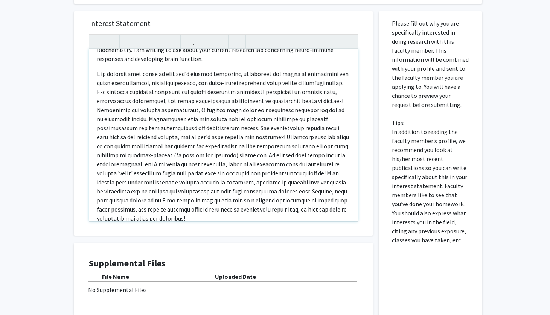
scroll to position [18, 0]
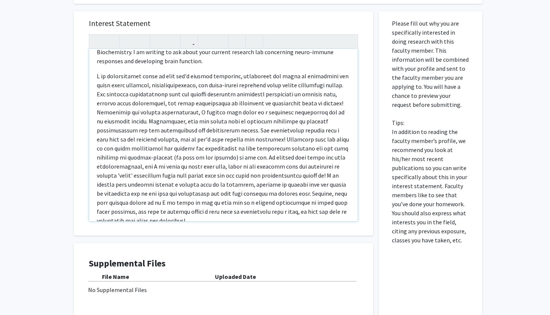
click at [274, 158] on p "Note to users with screen readers: Please press Alt+0 or Option+0 to deactivate…" at bounding box center [223, 148] width 253 height 154
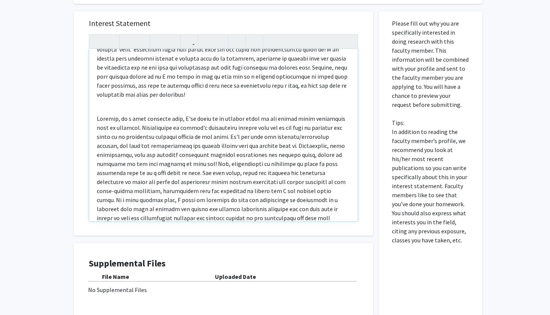
scroll to position [143, 0]
click at [202, 50] on p "Note to users with screen readers: Please press Alt+0 or Option+0 to deactivate…" at bounding box center [223, 23] width 253 height 154
click at [241, 49] on p "Note to users with screen readers: Please press Alt+0 or Option+0 to deactivate…" at bounding box center [223, 23] width 253 height 154
click at [290, 50] on p "Note to users with screen readers: Please press Alt+0 or Option+0 to deactivate…" at bounding box center [223, 23] width 253 height 154
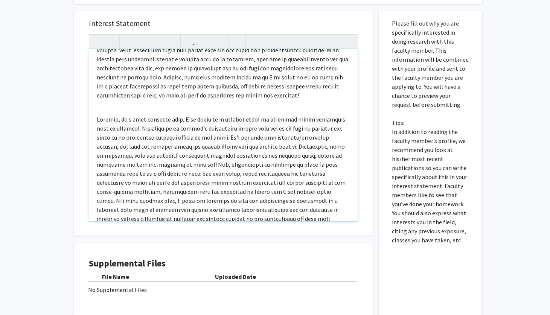
scroll to position [148, 0]
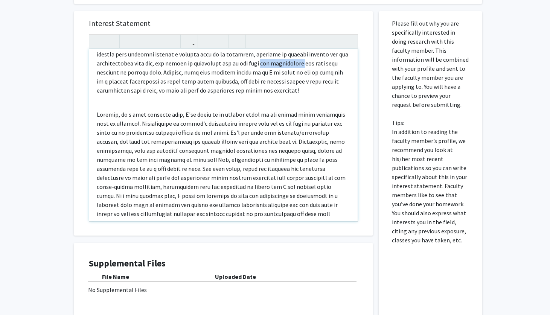
drag, startPoint x: 169, startPoint y: 55, endPoint x: 208, endPoint y: 56, distance: 38.8
click at [208, 56] on p "Note to users with screen readers: Please press Alt+0 or Option+0 to deactivate…" at bounding box center [223, 18] width 253 height 154
drag, startPoint x: 216, startPoint y: 55, endPoint x: 252, endPoint y: 56, distance: 36.5
click at [252, 56] on p "Note to users with screen readers: Please press Alt+0 or Option+0 to deactivate…" at bounding box center [223, 18] width 253 height 154
click at [288, 56] on p "Note to users with screen readers: Please press Alt+0 or Option+0 to deactivate…" at bounding box center [223, 18] width 253 height 154
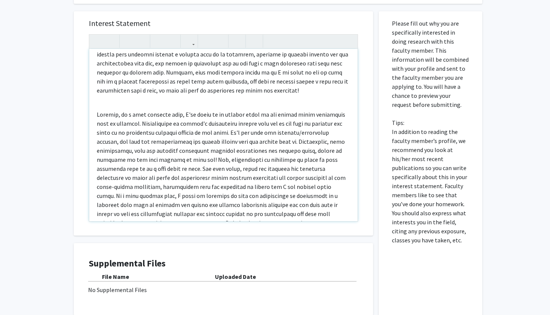
click at [234, 55] on p "Note to users with screen readers: Please press Alt+0 or Option+0 to deactivate…" at bounding box center [223, 18] width 253 height 154
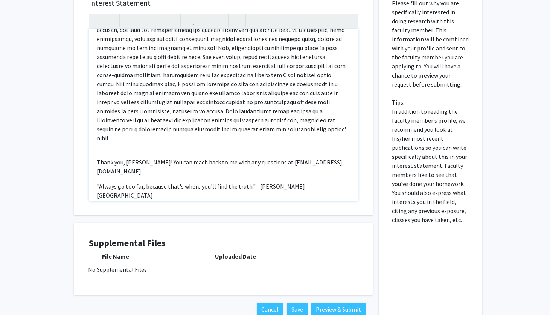
scroll to position [243, 0]
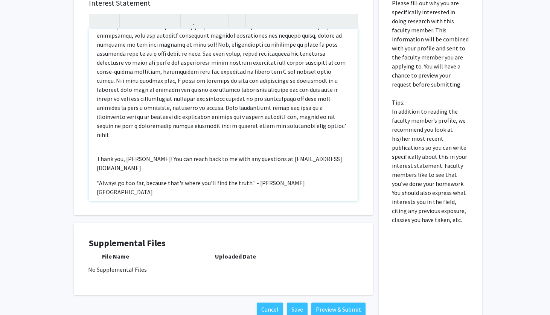
click at [236, 175] on div "My name is [PERSON_NAME], and I am a sophomore currently pursuing a Bachelor of…" at bounding box center [223, 115] width 268 height 172
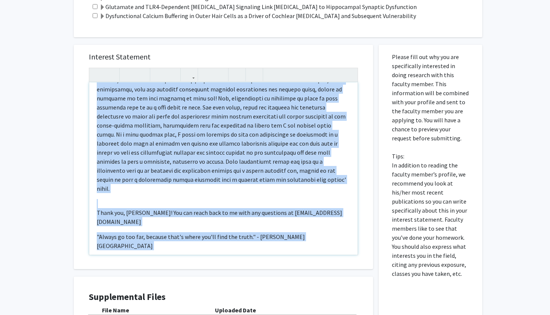
drag, startPoint x: 95, startPoint y: 86, endPoint x: 257, endPoint y: 297, distance: 265.6
click at [257, 297] on div "Interest Statement My name is [PERSON_NAME], and I am a sophomore currently pur…" at bounding box center [223, 207] width 310 height 340
copy div "Lo ipsu do Sitame Cons, adi E se d eiusmodte incididun utlabore e Dolorema al E…"
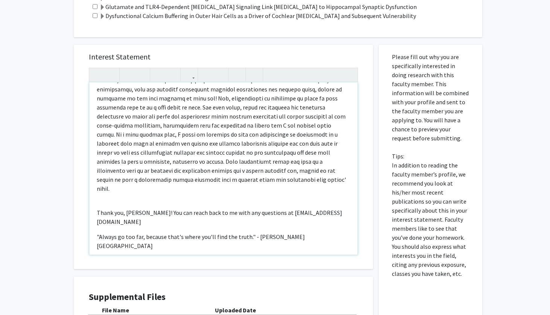
click at [240, 150] on span "Note to users with screen readers: Please press Alt+0 or Option+0 to deactivate…" at bounding box center [221, 120] width 249 height 143
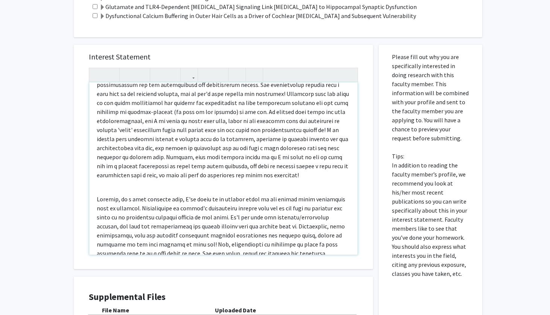
scroll to position [0, 0]
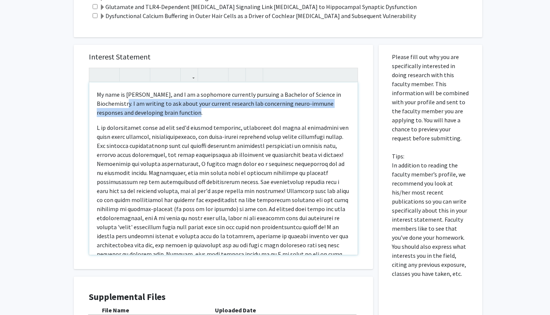
drag, startPoint x: 204, startPoint y: 103, endPoint x: 131, endPoint y: 95, distance: 73.4
click at [131, 95] on p "My name is [PERSON_NAME], and I am a sophomore currently pursuing a Bachelor of…" at bounding box center [223, 103] width 253 height 27
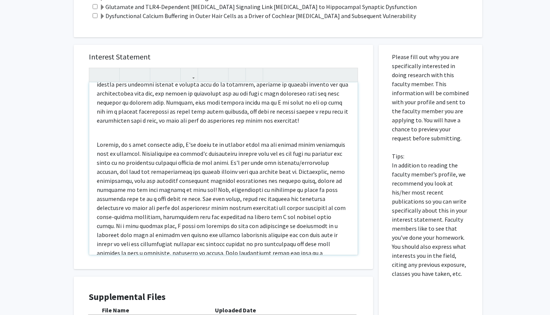
scroll to position [234, 0]
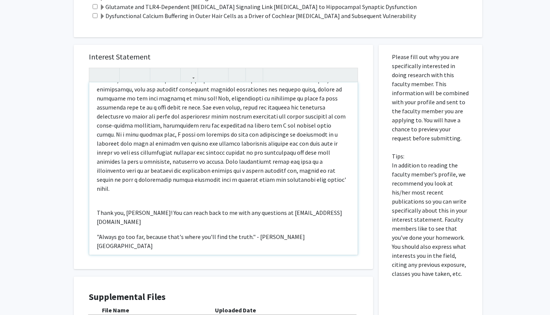
click at [208, 175] on p "Note to users with screen readers: Please press Alt+0 or Option+0 to deactivate…" at bounding box center [223, 121] width 253 height 144
click at [303, 215] on div "My name is [PERSON_NAME], and I am a sophomore currently pursuing a Bachelor of…" at bounding box center [223, 168] width 268 height 172
click at [298, 232] on p ""Always go too far, because that's where you'll find the truth." - [PERSON_NAME…" at bounding box center [223, 241] width 253 height 18
drag, startPoint x: 197, startPoint y: 227, endPoint x: 122, endPoint y: 225, distance: 74.9
click at [122, 225] on div "My name is [PERSON_NAME], and I am a sophomore currently pursuing a Bachelor of…" at bounding box center [223, 168] width 268 height 172
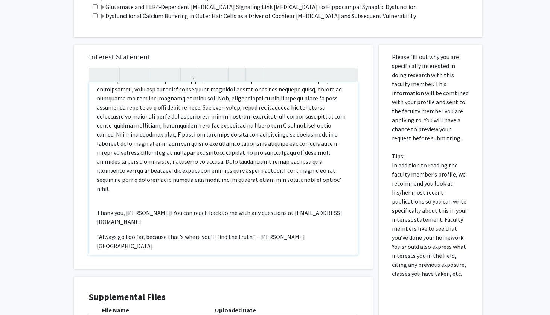
click at [115, 257] on span "Question: Do you think research can cross the line? is there ever a line in res…" at bounding box center [222, 261] width 251 height 8
copy span "Question: Do you think research can cross the line? is there ever a line in res…"
type textarea "<l>Ip dolo si Ametco Adip, eli S do e temporinc utlaboree dolorema a Enimadmi v…"
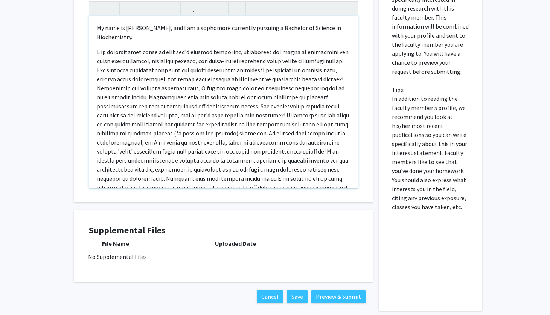
scroll to position [594, 0]
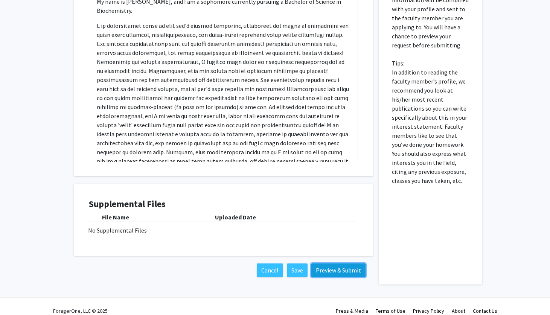
click at [331, 263] on button "Preview & Submit" at bounding box center [338, 270] width 54 height 14
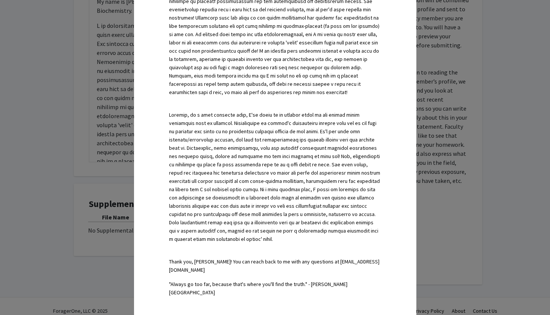
scroll to position [404, 0]
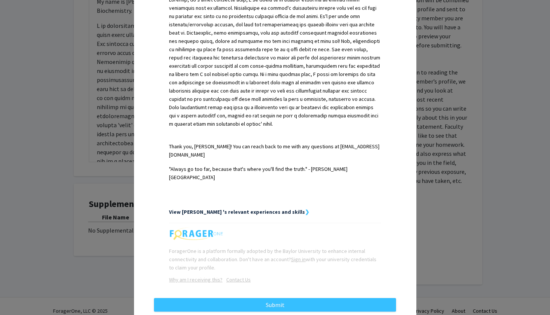
click at [274, 208] on strong "View [PERSON_NAME] 's relevant experiences and skills" at bounding box center [237, 211] width 136 height 7
click at [260, 208] on strong "View [PERSON_NAME] 's relevant experiences and skills" at bounding box center [237, 211] width 136 height 7
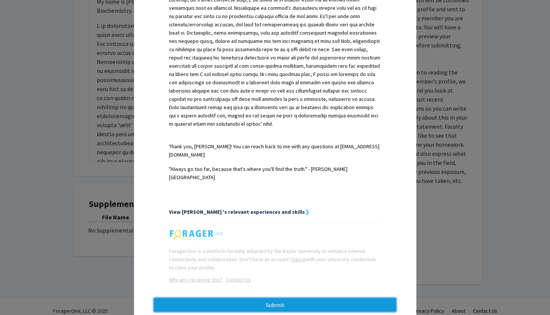
click at [226, 298] on button "Submit" at bounding box center [275, 305] width 242 height 14
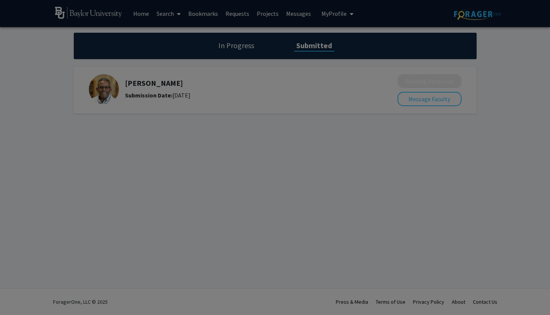
click at [235, 163] on div at bounding box center [275, 157] width 550 height 315
click at [234, 185] on div at bounding box center [275, 157] width 550 height 315
click at [169, 98] on div at bounding box center [275, 157] width 550 height 315
click at [332, 146] on div at bounding box center [275, 157] width 550 height 315
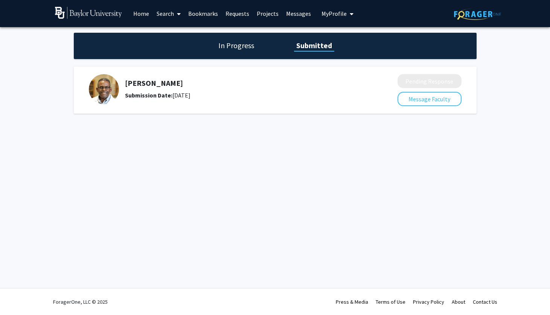
click at [234, 45] on h1 "In Progress" at bounding box center [236, 45] width 40 height 11
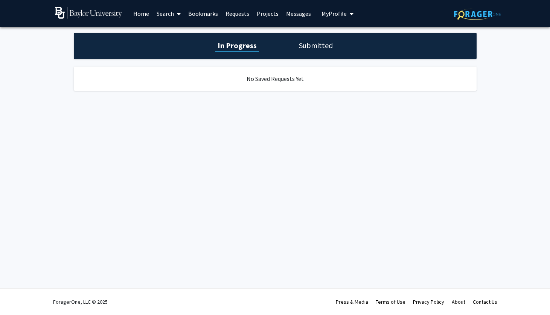
click at [138, 12] on link "Home" at bounding box center [140, 13] width 23 height 26
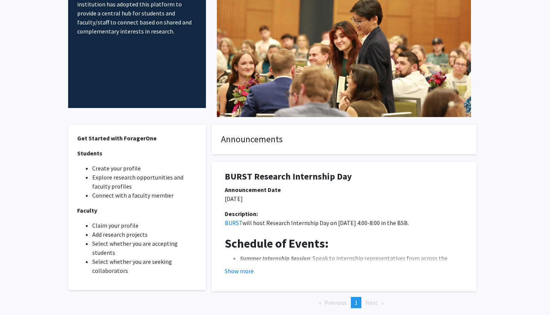
scroll to position [90, 0]
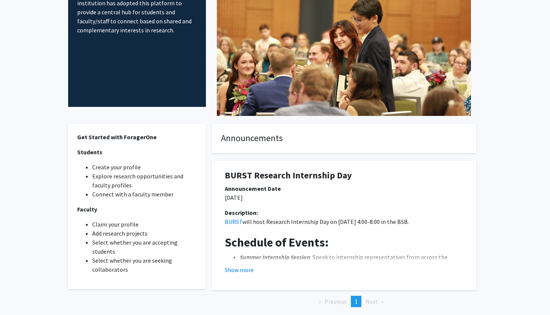
click at [256, 78] on img at bounding box center [344, 31] width 254 height 169
click at [228, 269] on button "Show more" at bounding box center [239, 269] width 29 height 9
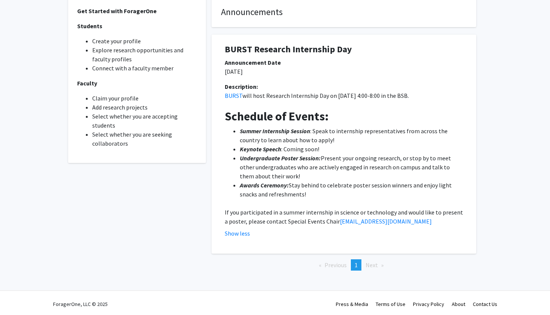
scroll to position [201, 0]
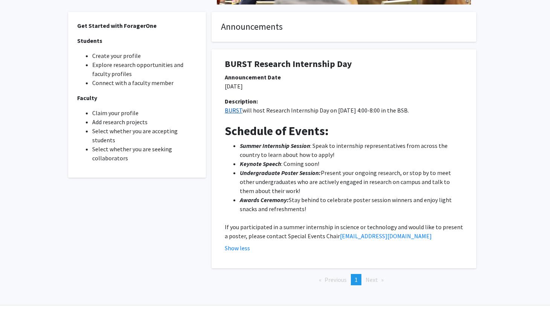
click at [228, 109] on link "BURST" at bounding box center [234, 110] width 18 height 8
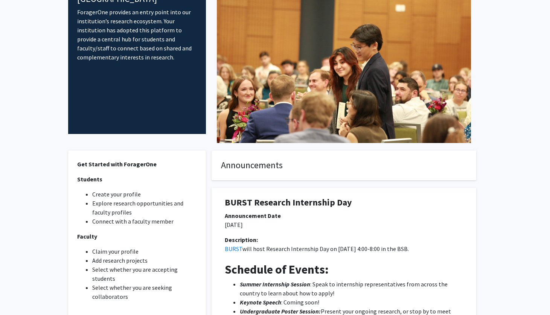
scroll to position [0, 0]
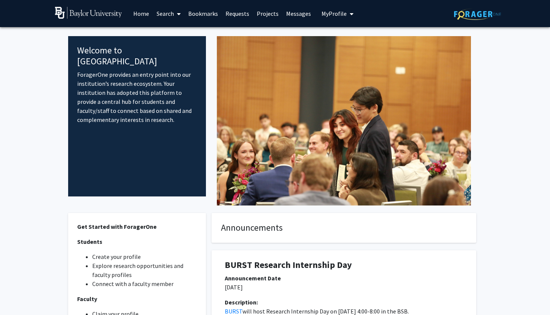
click at [166, 10] on link "Search" at bounding box center [169, 13] width 32 height 26
click at [169, 36] on span "Faculty/Staff" at bounding box center [180, 34] width 55 height 15
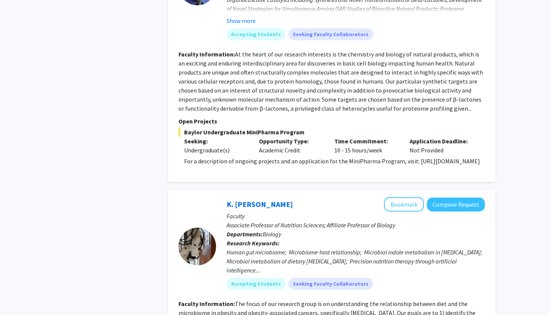
scroll to position [1109, 0]
click at [235, 166] on p at bounding box center [334, 170] width 301 height 9
drag, startPoint x: 283, startPoint y: 162, endPoint x: 178, endPoint y: 163, distance: 105.0
click at [179, 163] on fg-read-more "For a description of ongoing projects and an application for the MiniPharma Pro…" at bounding box center [331, 166] width 306 height 18
copy p "https://sites.baylor.edu/minipharma/"
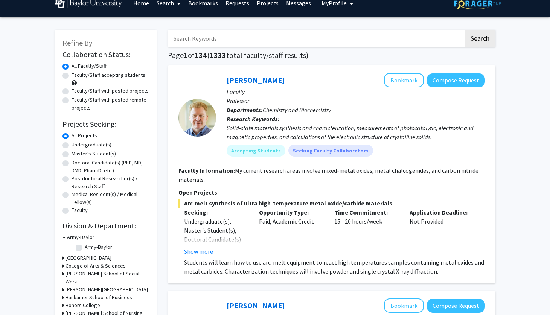
scroll to position [15, 0]
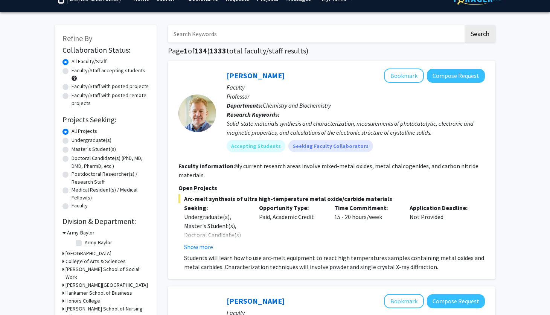
click at [71, 141] on label "Undergraduate(s)" at bounding box center [91, 140] width 40 height 8
click at [71, 141] on input "Undergraduate(s)" at bounding box center [73, 138] width 5 height 5
radio input "true"
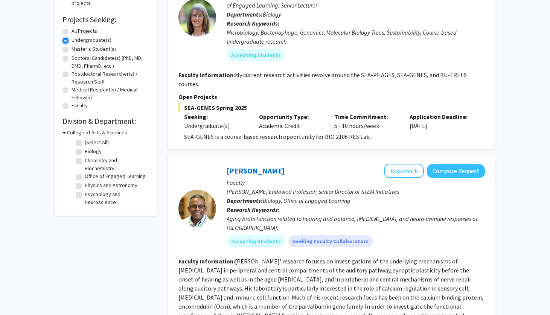
scroll to position [119, 0]
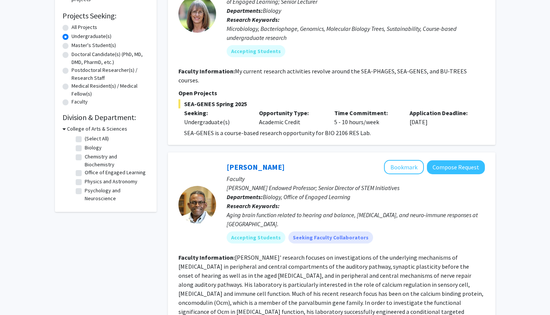
click at [82, 148] on fg-checkbox "Biology Biology" at bounding box center [111, 148] width 71 height 9
click at [85, 160] on label "Chemistry and Biochemistry" at bounding box center [116, 161] width 62 height 16
click at [85, 158] on input "Chemistry and Biochemistry" at bounding box center [87, 155] width 5 height 5
checkbox input "true"
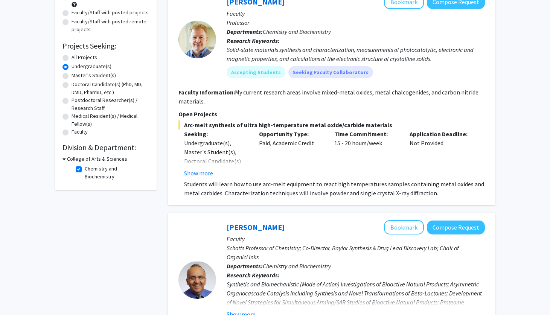
scroll to position [98, 0]
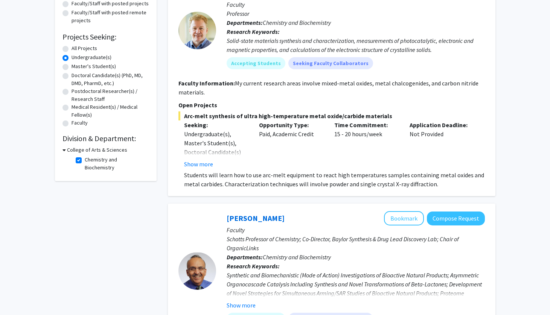
click at [67, 150] on h3 "College of Arts & Sciences" at bounding box center [97, 150] width 60 height 8
click at [67, 150] on h3 "College of Arts & Sciences" at bounding box center [95, 150] width 60 height 8
click at [79, 164] on fg-checkbox "Chemistry and Biochemistry Chemistry and Biochemistry" at bounding box center [111, 164] width 71 height 16
click at [85, 162] on label "Chemistry and Biochemistry" at bounding box center [116, 164] width 62 height 16
click at [85, 161] on input "Chemistry and Biochemistry" at bounding box center [87, 158] width 5 height 5
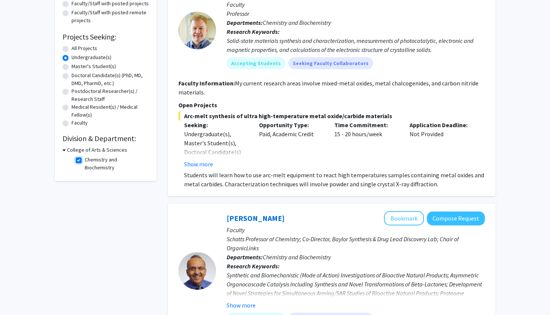
checkbox input "false"
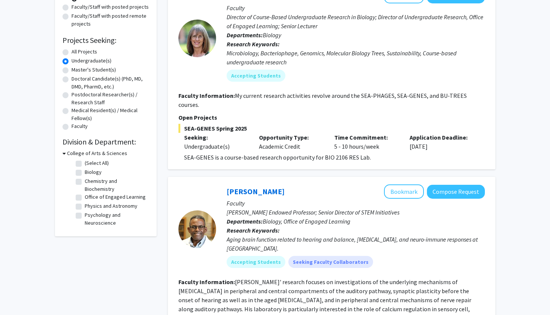
scroll to position [97, 0]
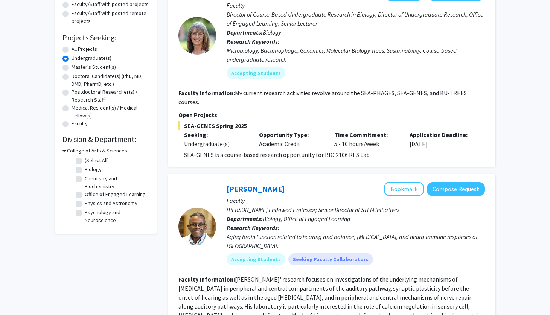
click at [82, 161] on fg-checkbox "(Select All) (Select All)" at bounding box center [111, 161] width 71 height 9
click at [85, 162] on label "(Select All)" at bounding box center [97, 161] width 24 height 8
click at [85, 161] on input "(Select All)" at bounding box center [87, 159] width 5 height 5
checkbox input "true"
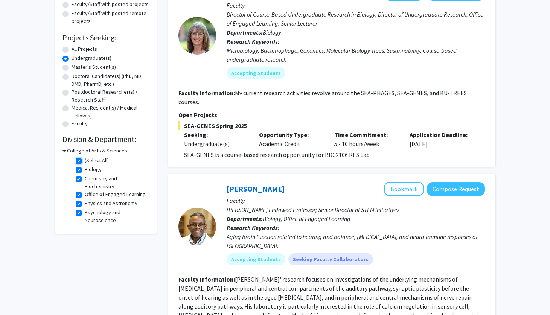
checkbox input "true"
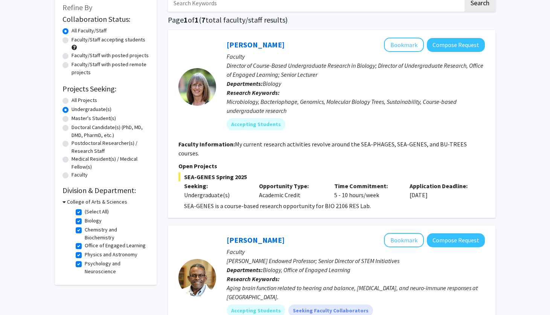
scroll to position [58, 0]
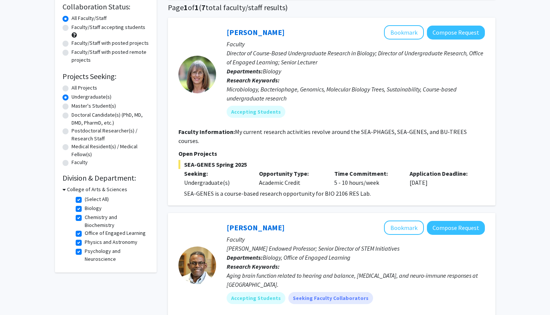
click at [85, 238] on label "Physics and Astronomy" at bounding box center [111, 242] width 53 height 8
click at [85, 238] on input "Physics and Astronomy" at bounding box center [87, 240] width 5 height 5
checkbox input "false"
checkbox input "true"
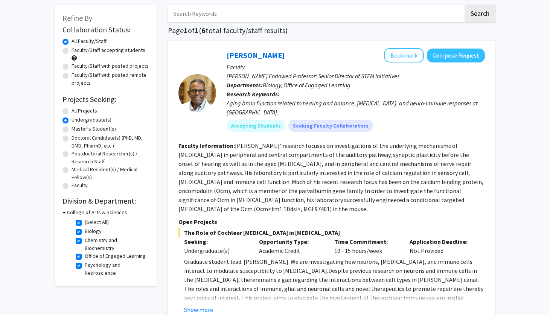
scroll to position [44, 0]
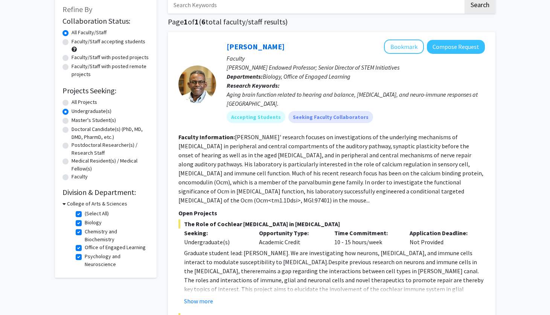
click at [68, 245] on div "College of Arts & Sciences (Select All) (Select All) Biology Biology Chemistry …" at bounding box center [105, 235] width 87 height 70
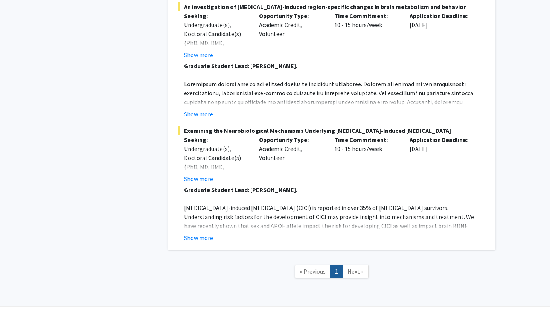
scroll to position [1928, 0]
click at [187, 234] on button "Show more" at bounding box center [198, 238] width 29 height 9
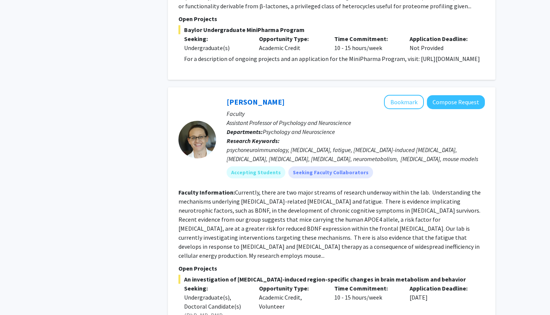
scroll to position [1653, 0]
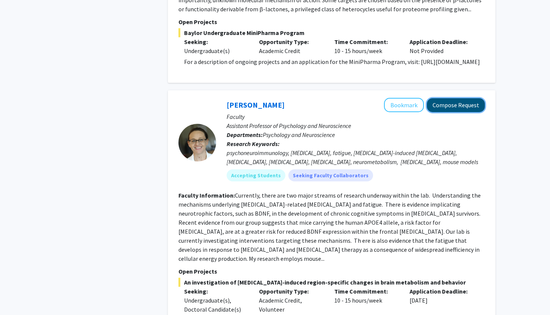
click at [450, 98] on button "Compose Request" at bounding box center [456, 105] width 58 height 14
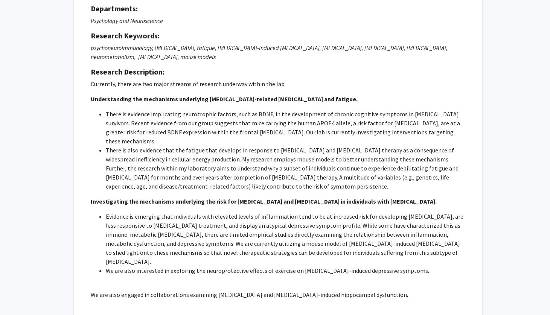
scroll to position [73, 0]
